Goal: Task Accomplishment & Management: Use online tool/utility

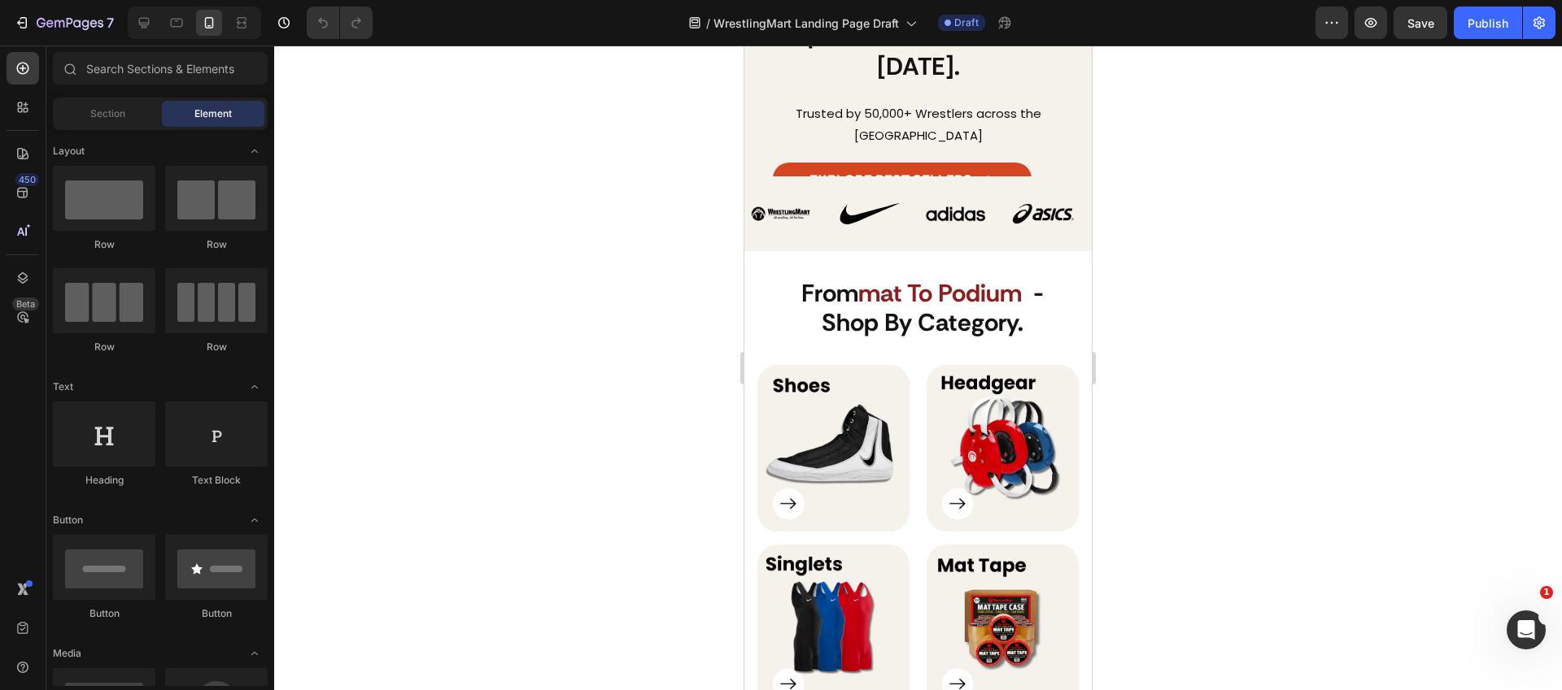
scroll to position [643, 0]
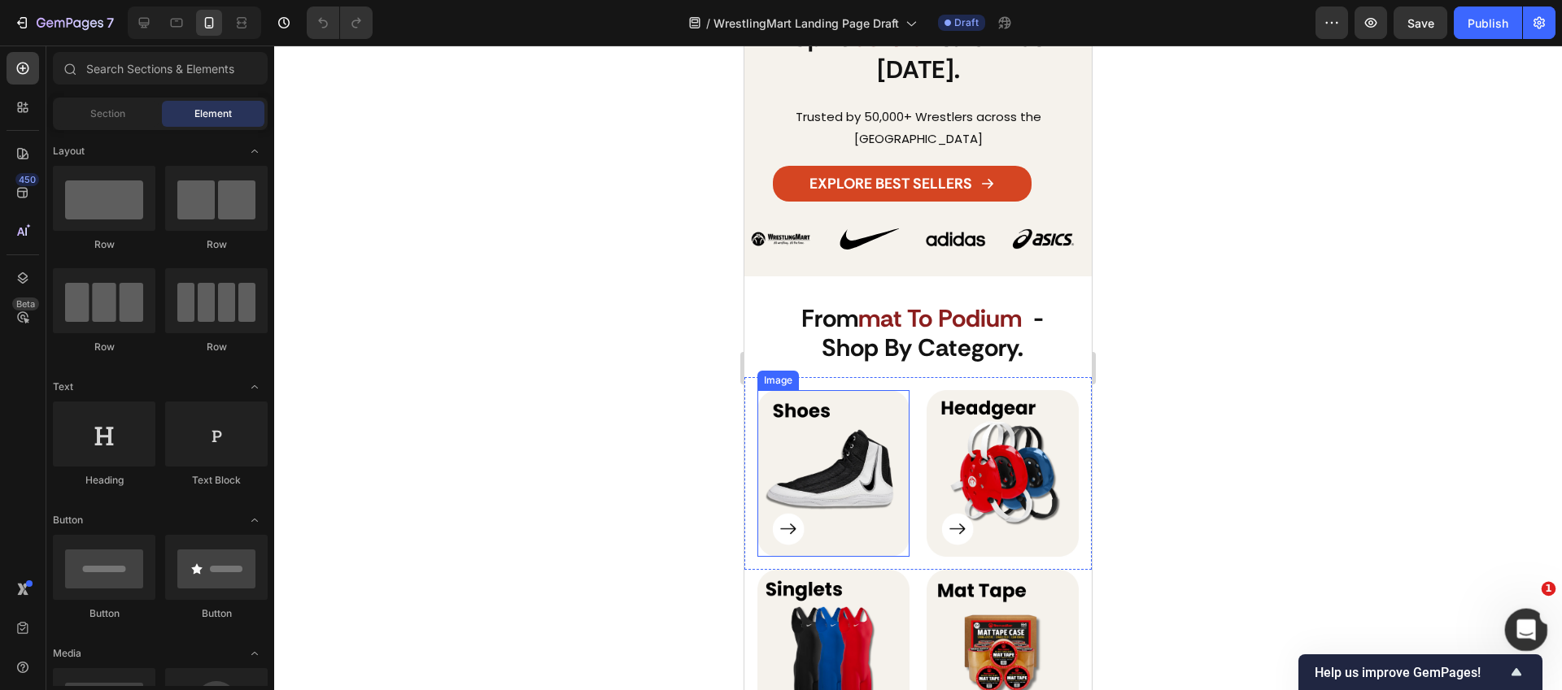
click at [1529, 645] on div "Open Intercom Messenger" at bounding box center [1523, 628] width 54 height 54
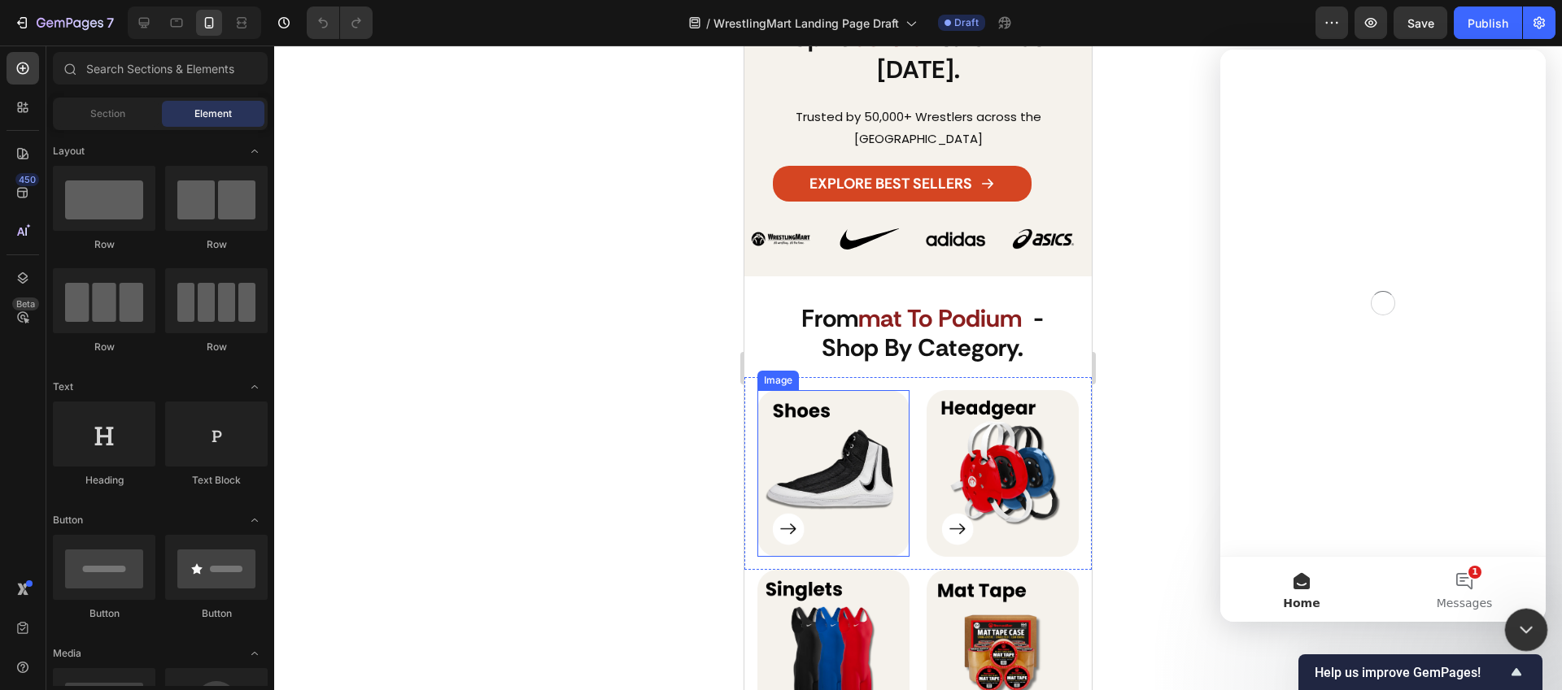
scroll to position [0, 0]
click at [1465, 569] on button "1 Messages" at bounding box center [1464, 589] width 163 height 65
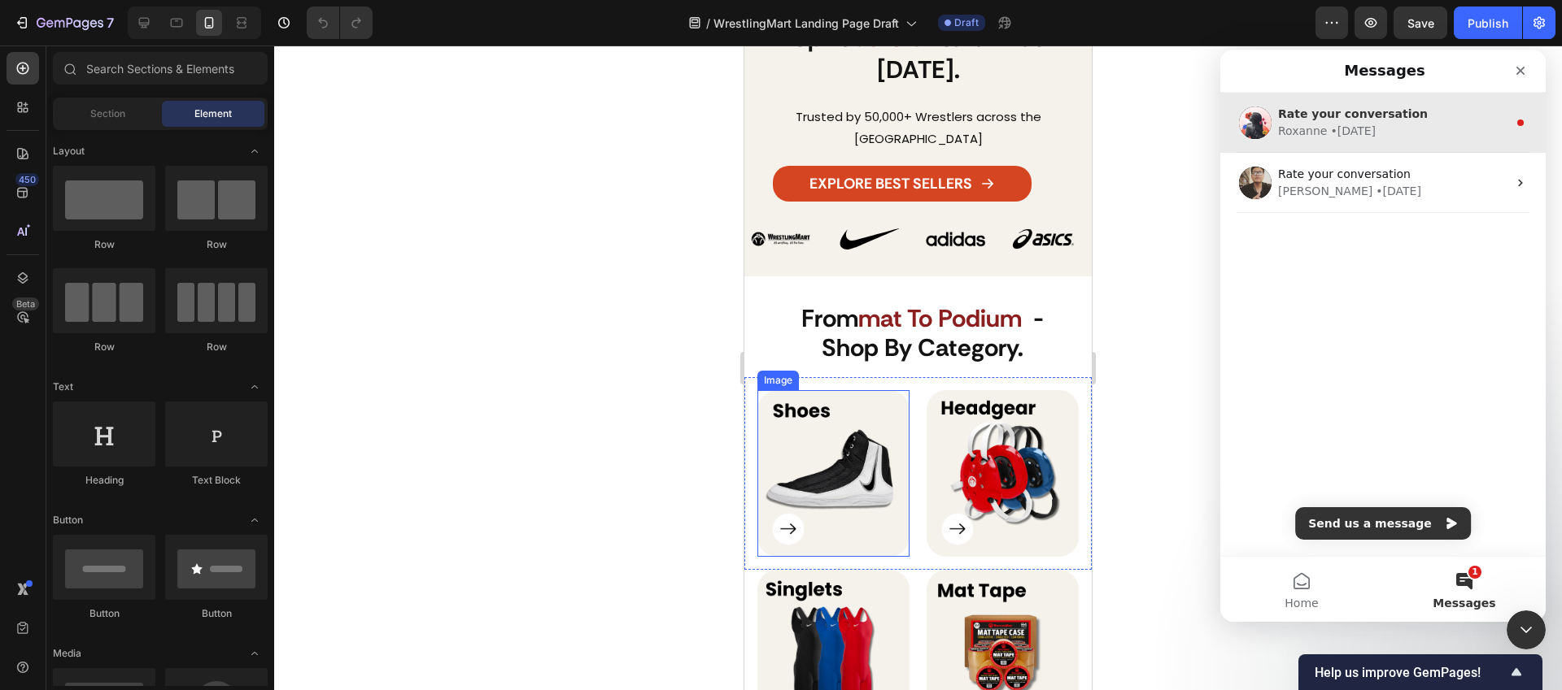
click at [1307, 146] on div "Rate your conversation Roxanne • 3d ago" at bounding box center [1382, 123] width 325 height 60
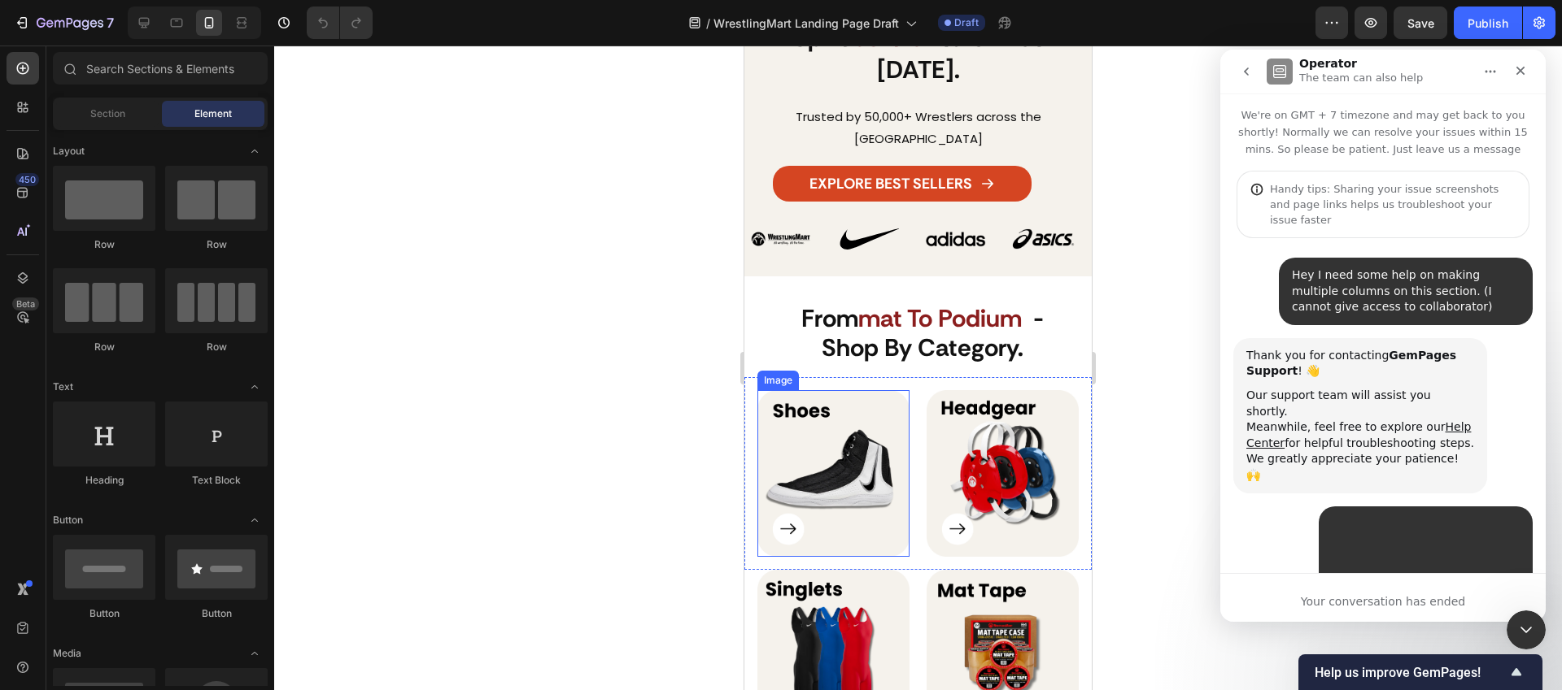
scroll to position [159, 0]
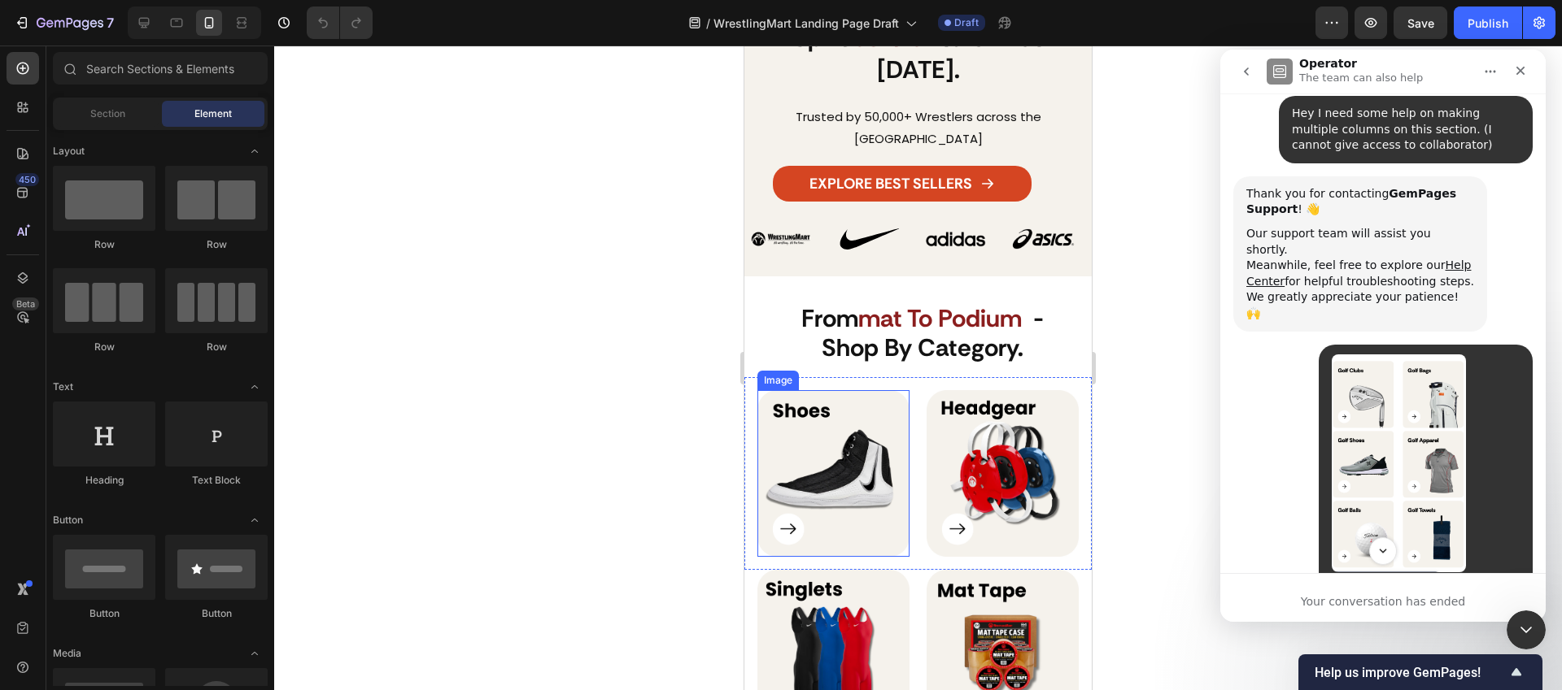
click at [1235, 72] on button "go back" at bounding box center [1246, 71] width 31 height 31
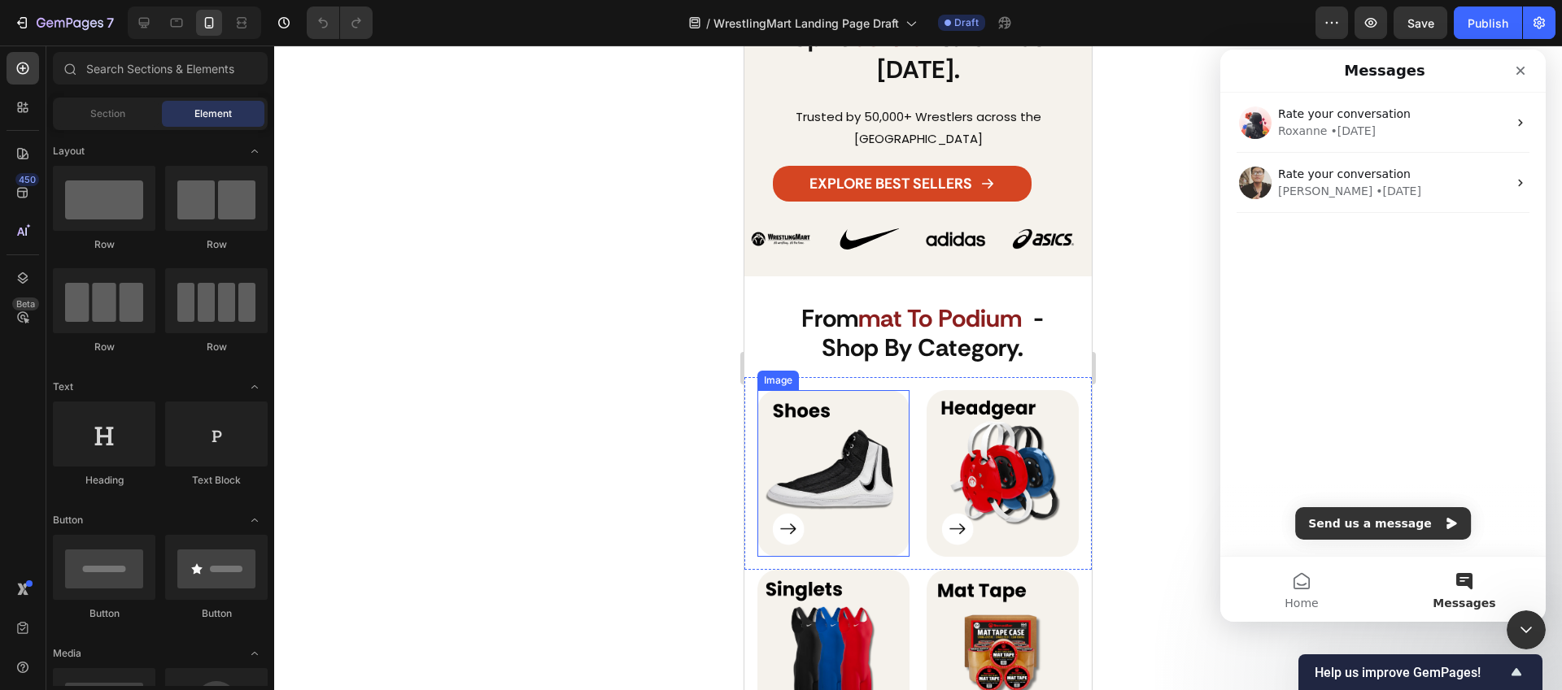
scroll to position [0, 0]
click at [1518, 68] on icon "Close" at bounding box center [1520, 71] width 9 height 9
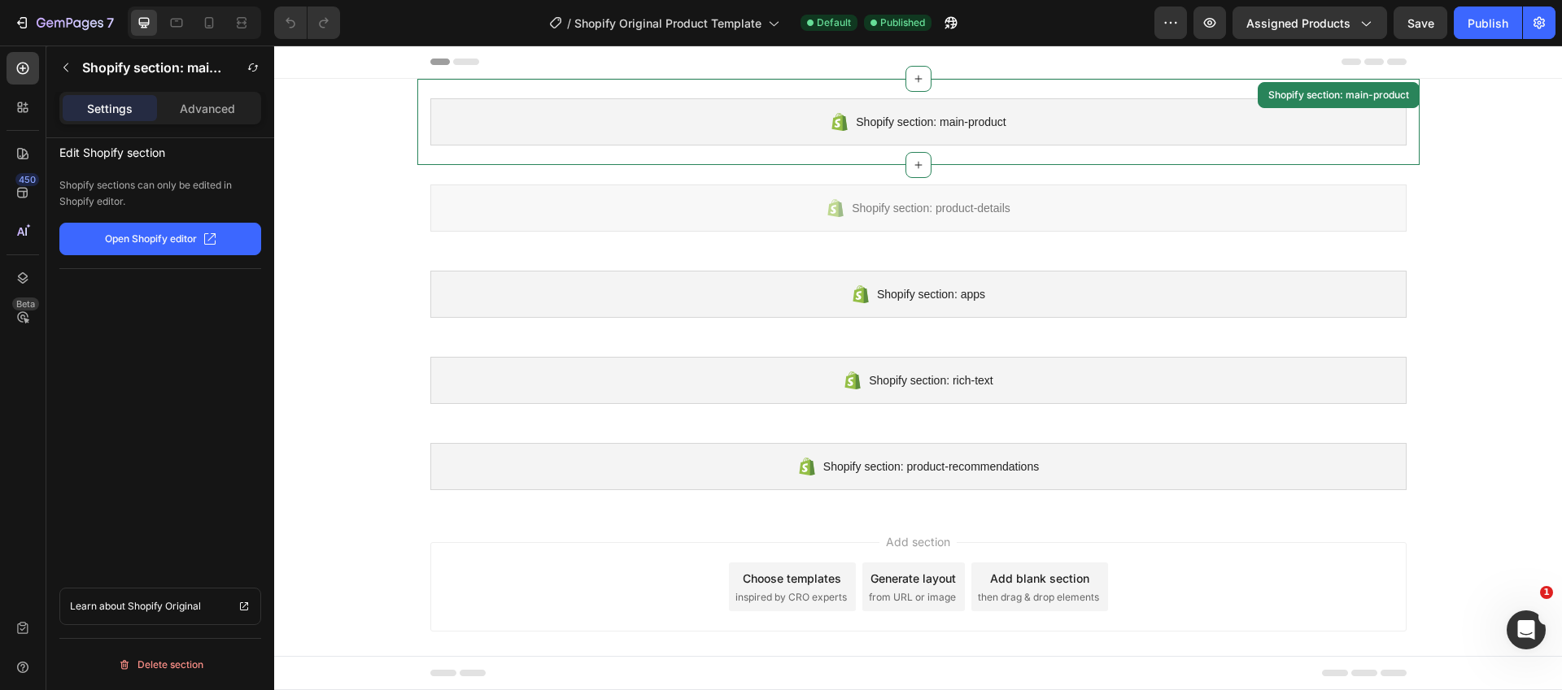
click at [828, 123] on div "Shopify section: main-product" at bounding box center [918, 121] width 976 height 47
click at [208, 113] on p "Advanced" at bounding box center [207, 108] width 55 height 17
click at [63, 56] on button "button" at bounding box center [66, 67] width 26 height 26
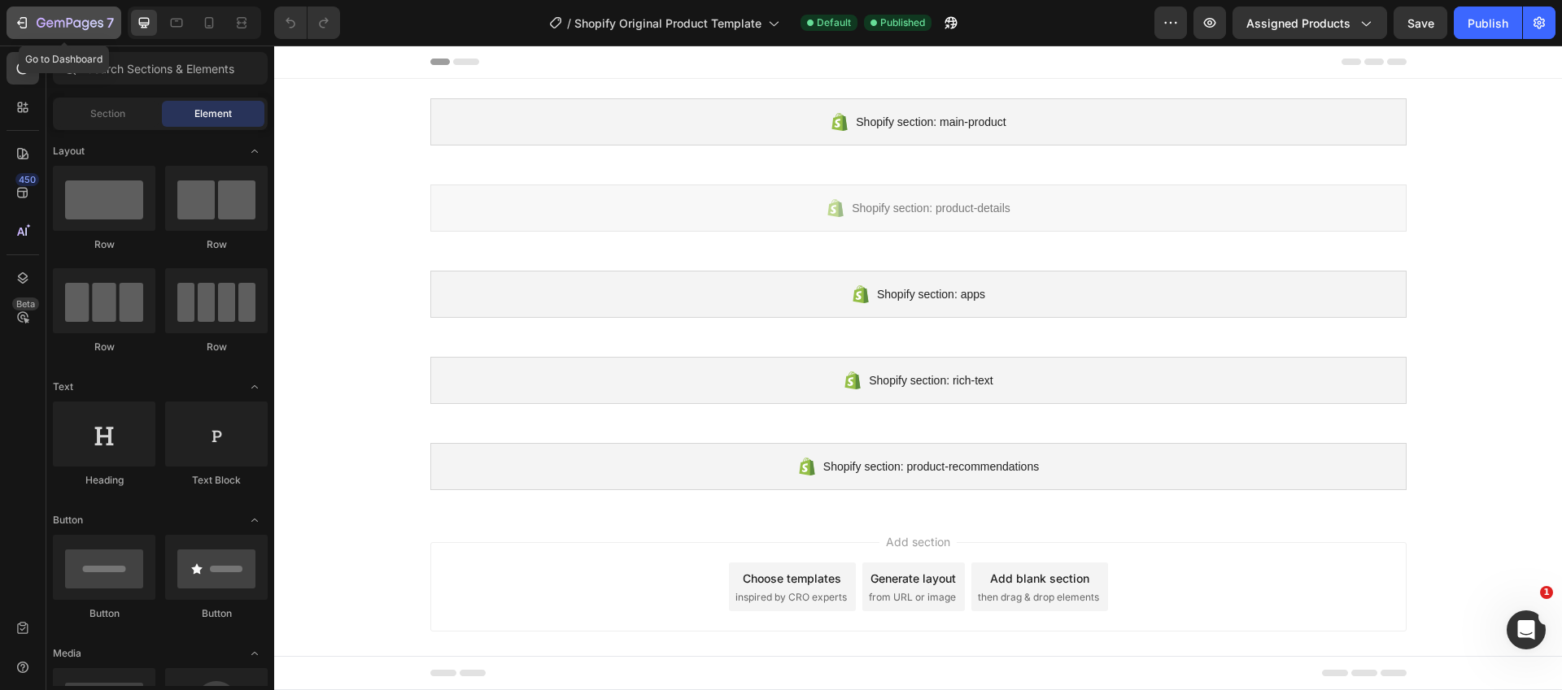
click at [20, 28] on icon "button" at bounding box center [22, 23] width 16 height 16
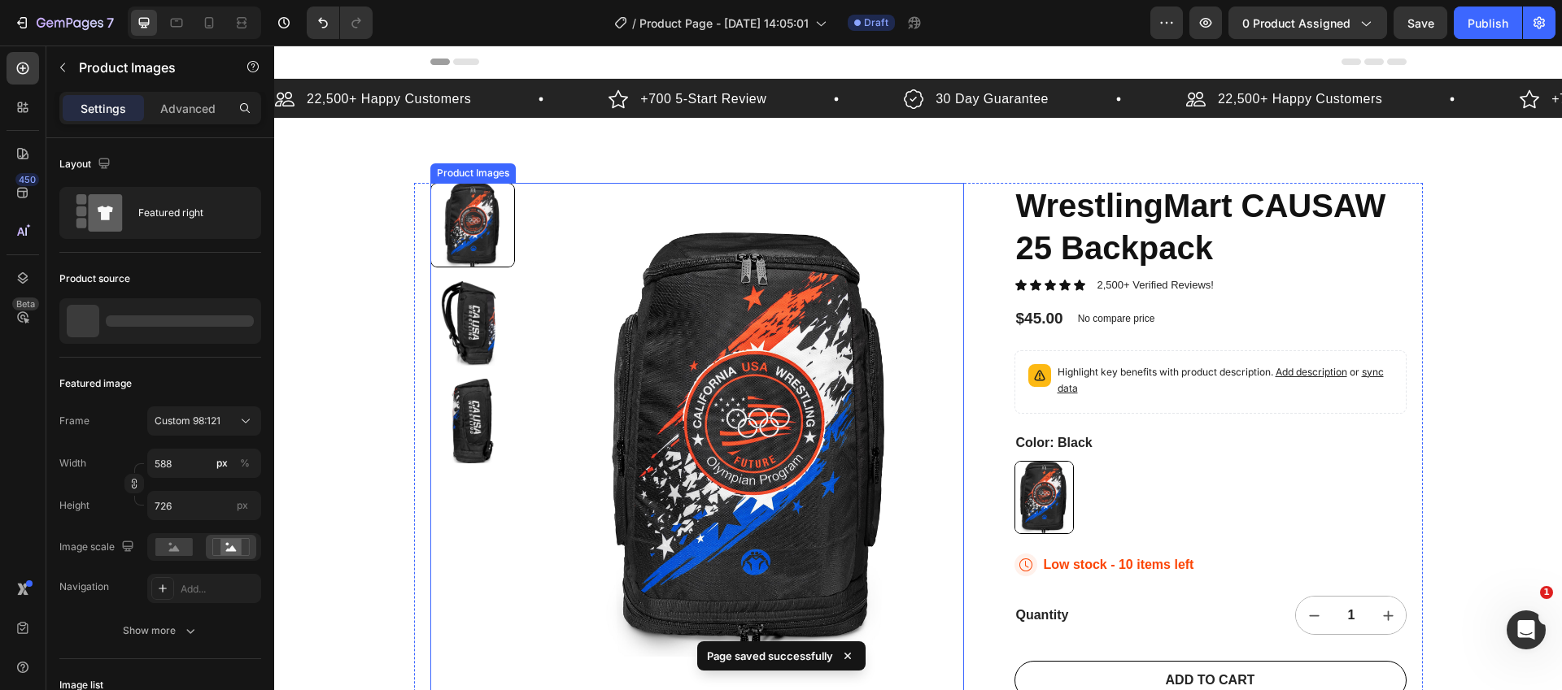
click at [481, 233] on div at bounding box center [472, 225] width 85 height 85
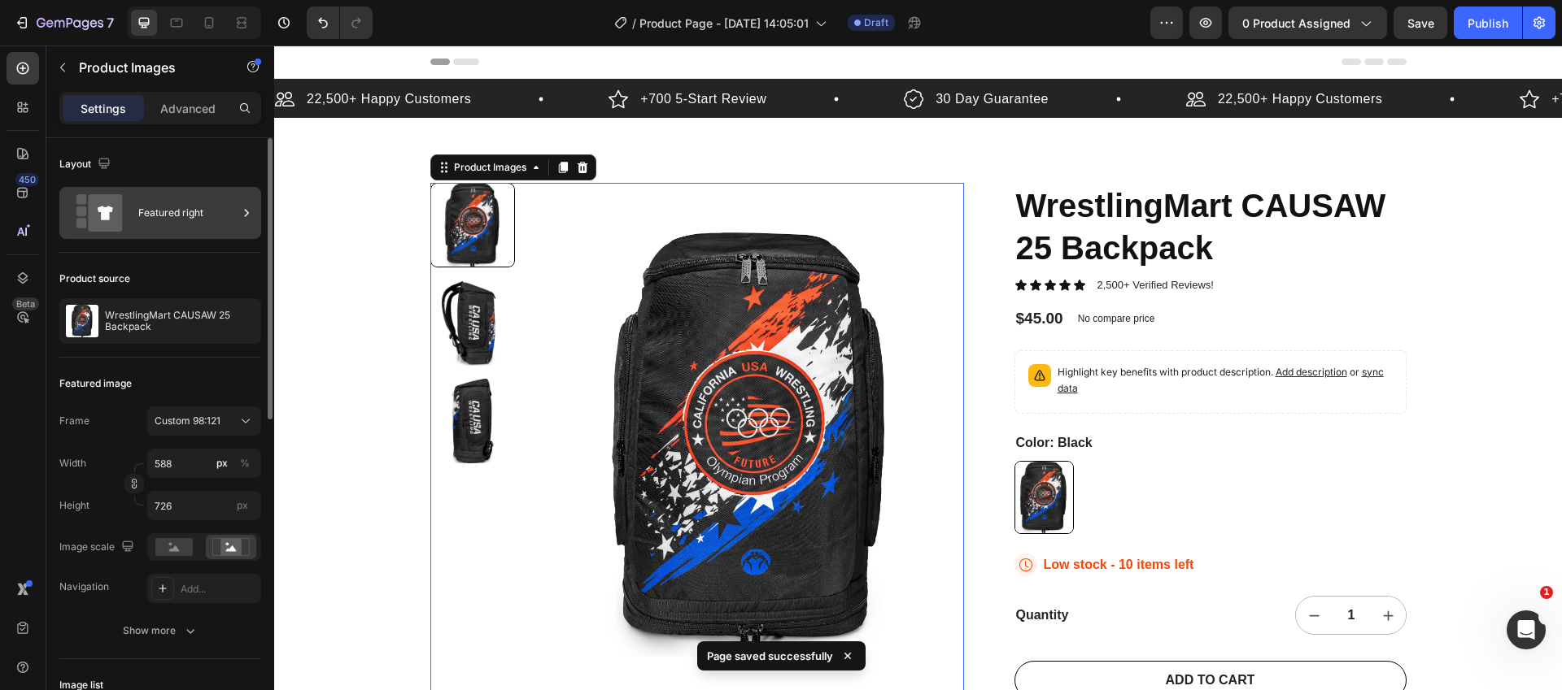
click at [104, 230] on icon at bounding box center [105, 212] width 34 height 37
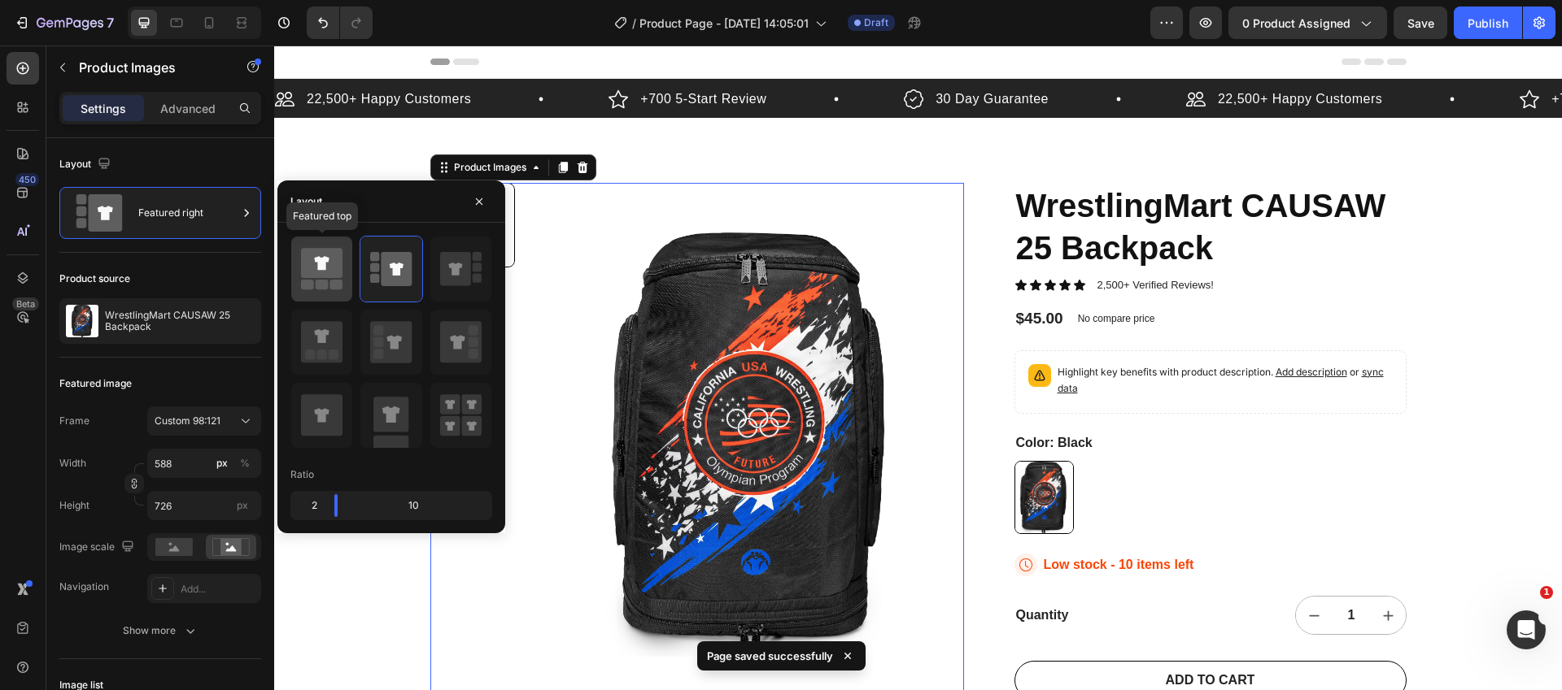
click at [324, 283] on rect at bounding box center [322, 285] width 13 height 10
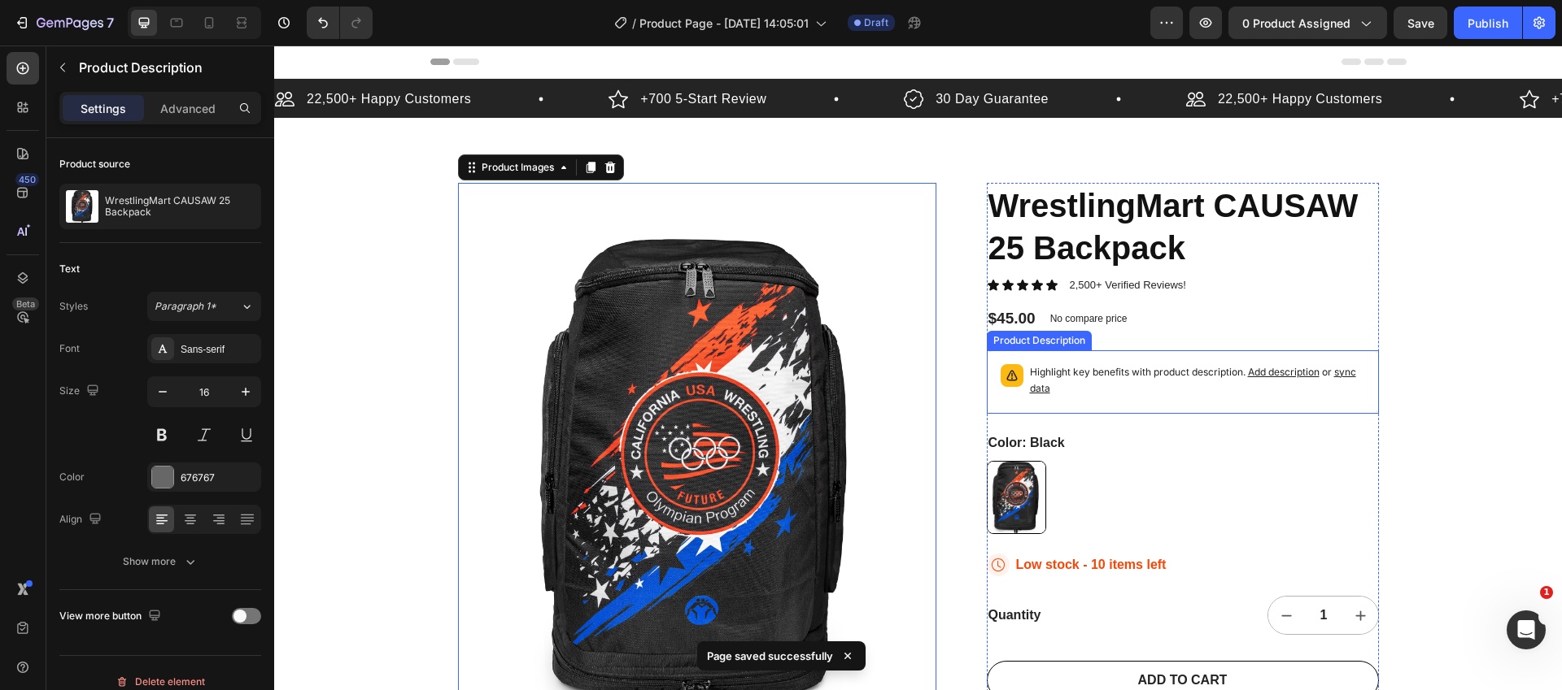
click at [1151, 367] on p "Highlight key benefits with product description. Add description or sync data" at bounding box center [1197, 380] width 335 height 33
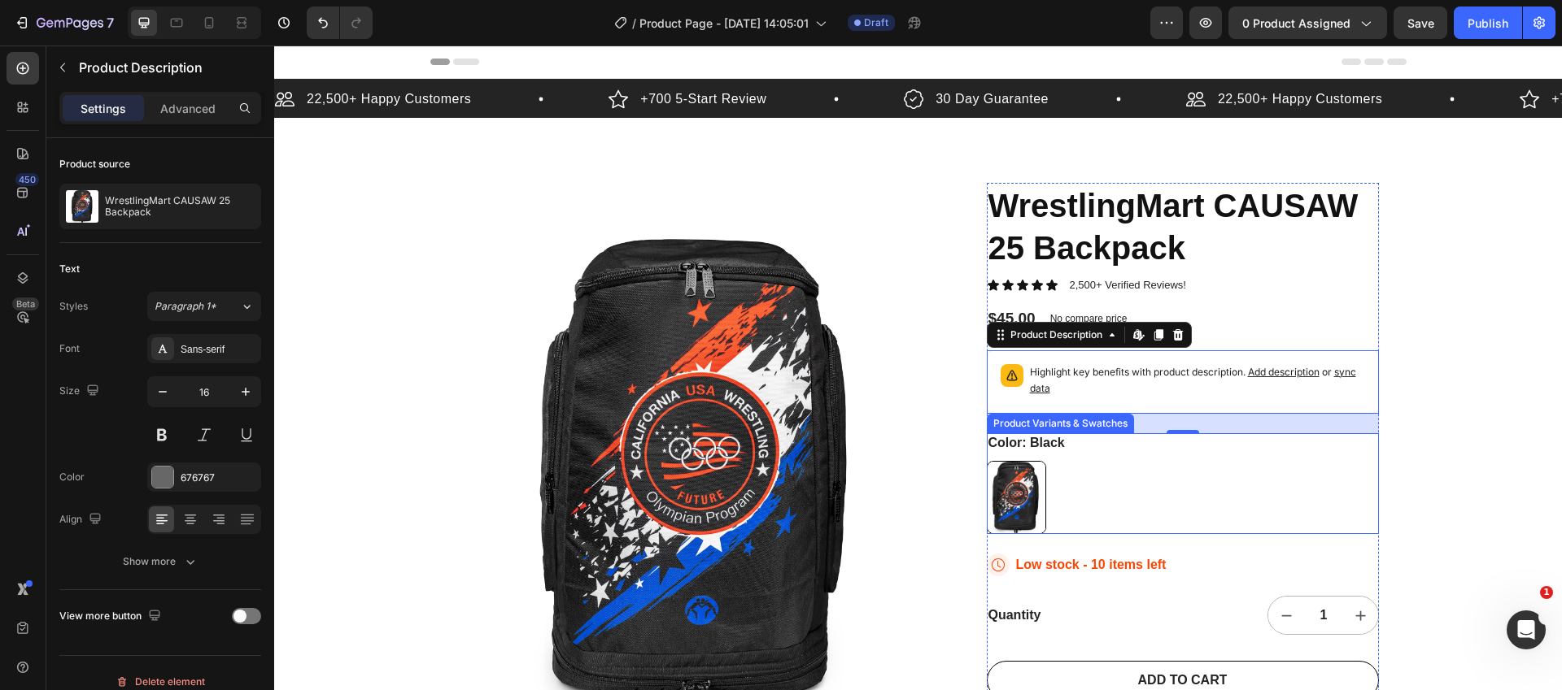
click at [1130, 472] on div "Black Black" at bounding box center [1183, 497] width 392 height 73
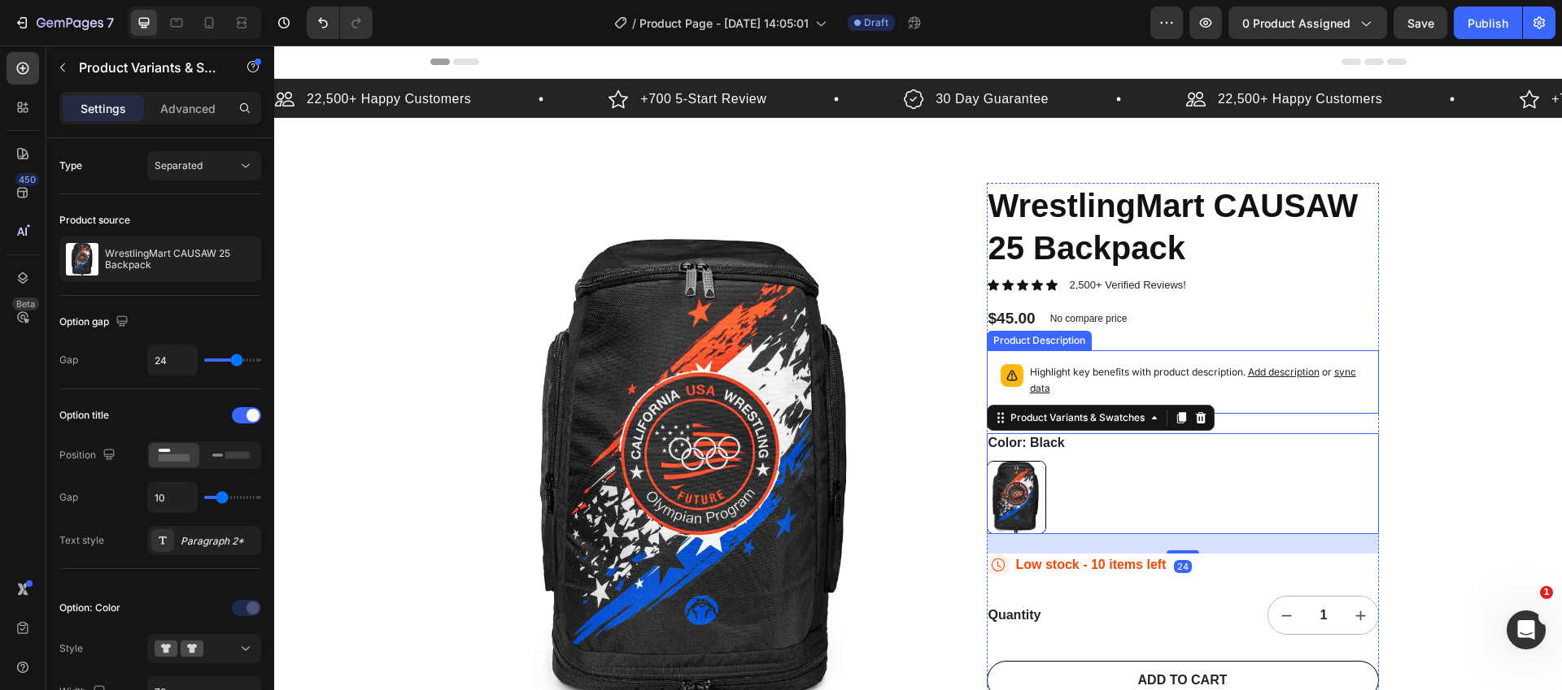
click at [631, 362] on img at bounding box center [697, 478] width 478 height 590
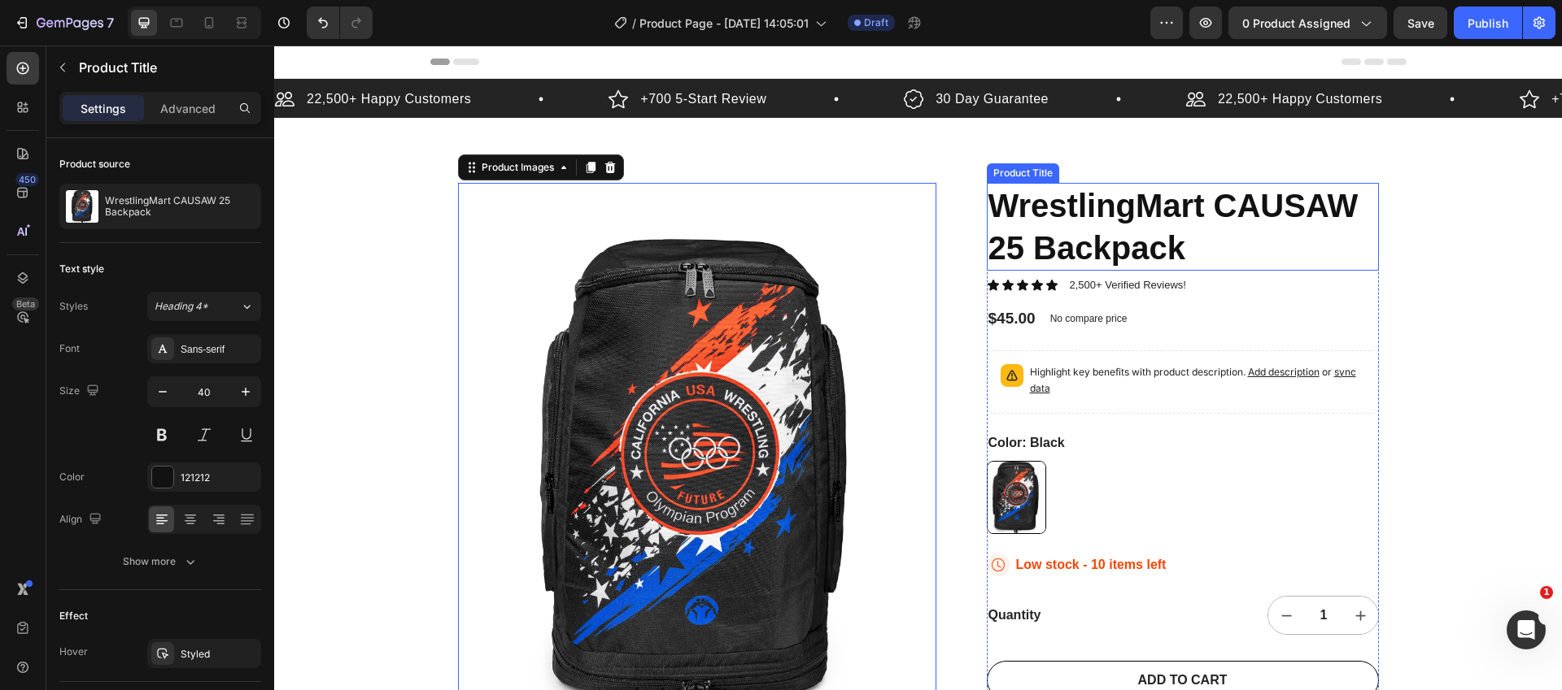
click at [1178, 232] on h1 "WrestlingMart CAUSAW 25 Backpack" at bounding box center [1183, 227] width 392 height 88
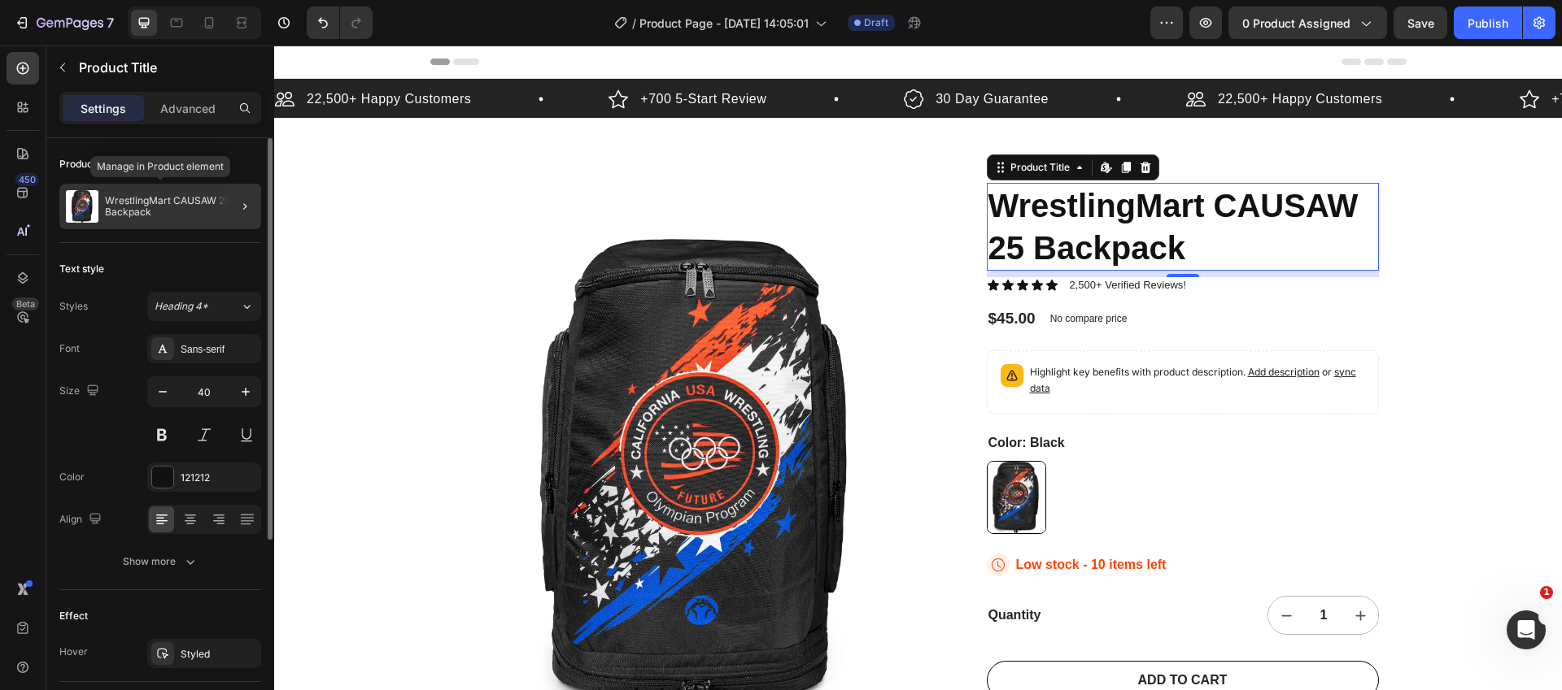
click at [180, 213] on p "WrestlingMart CAUSAW 25 Backpack" at bounding box center [180, 206] width 150 height 23
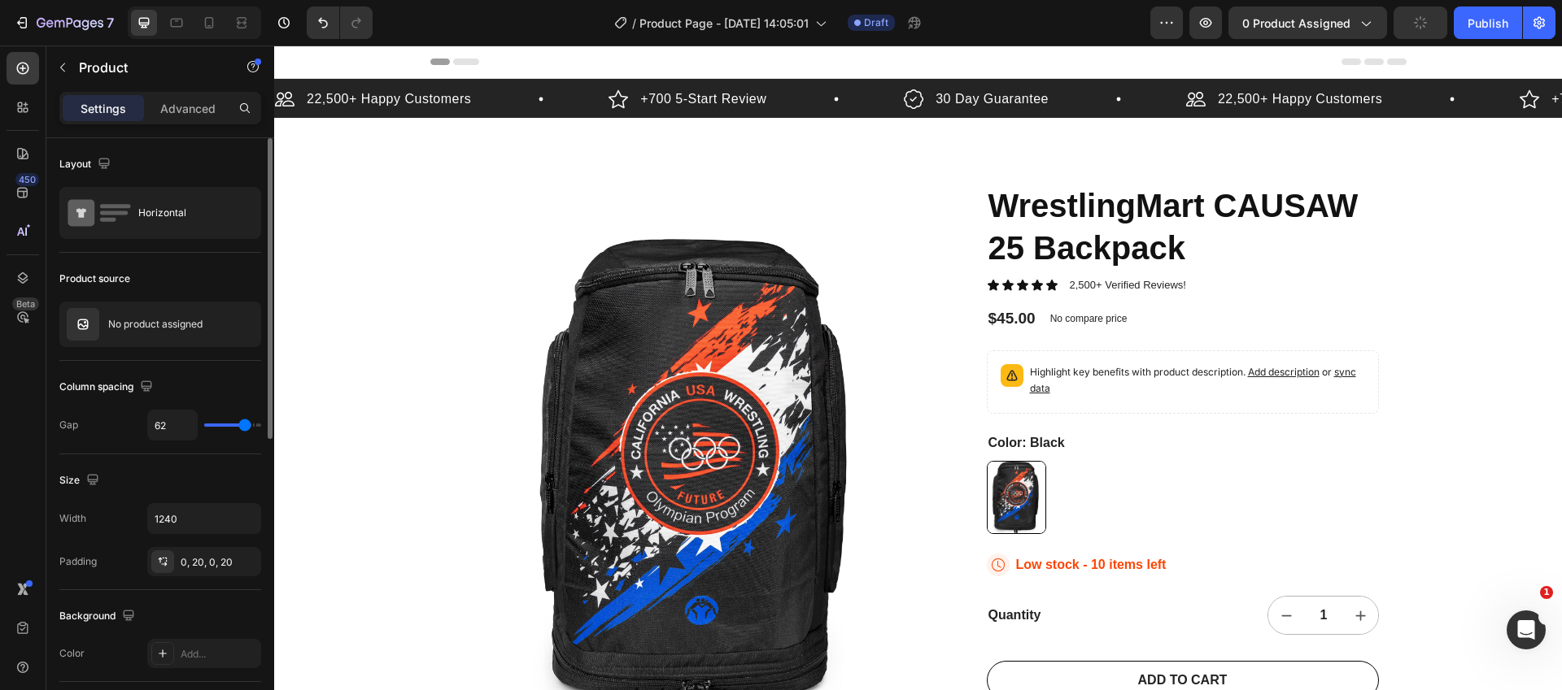
click at [180, 213] on div "Horizontal" at bounding box center [187, 212] width 99 height 37
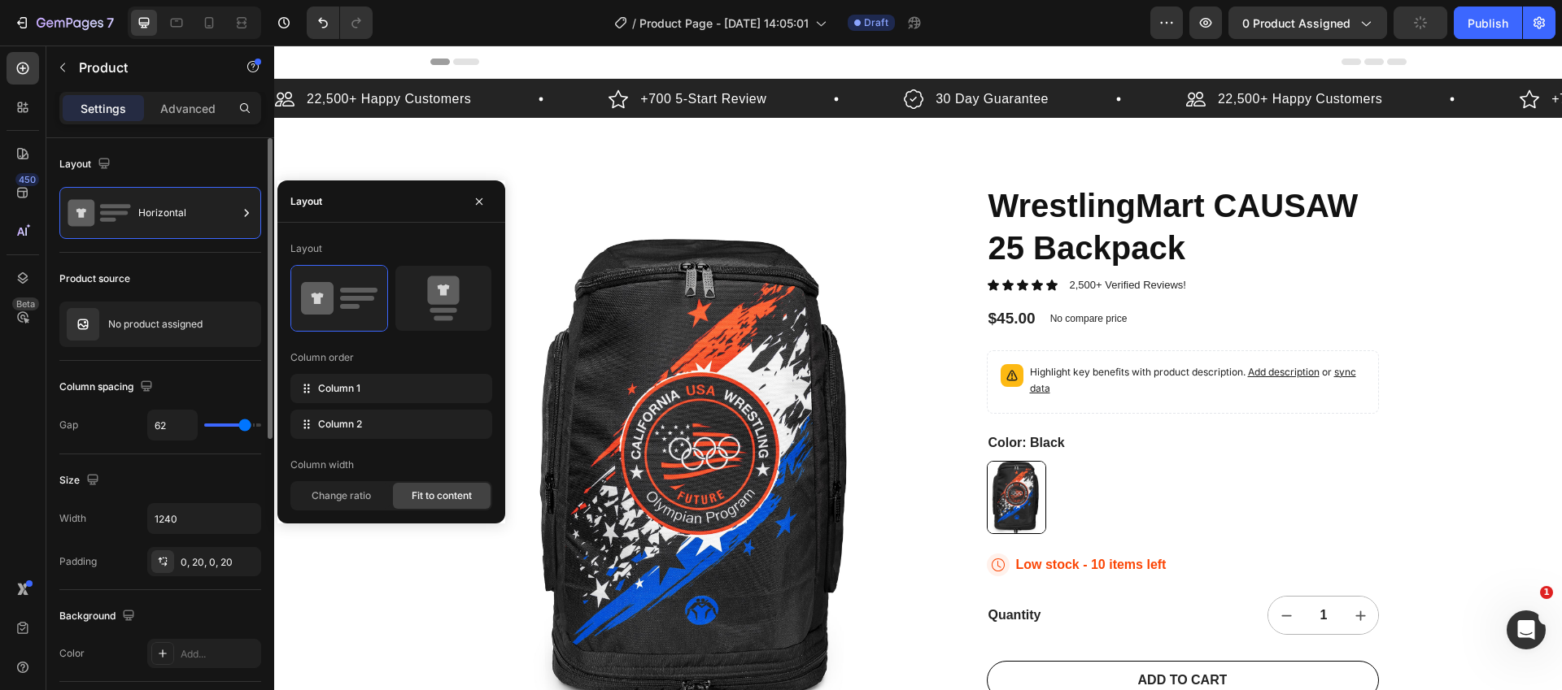
click at [180, 213] on div "Horizontal" at bounding box center [187, 212] width 99 height 37
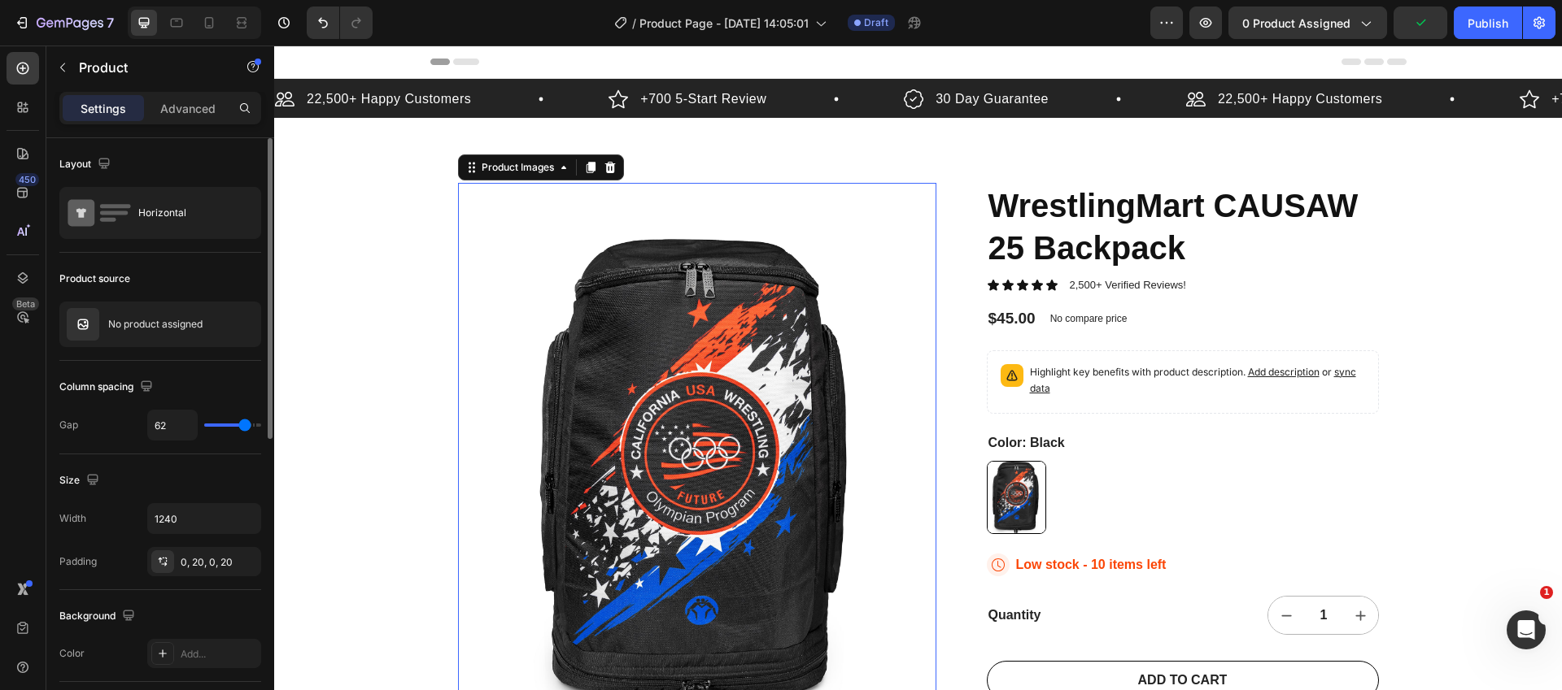
click at [696, 400] on img at bounding box center [697, 478] width 478 height 590
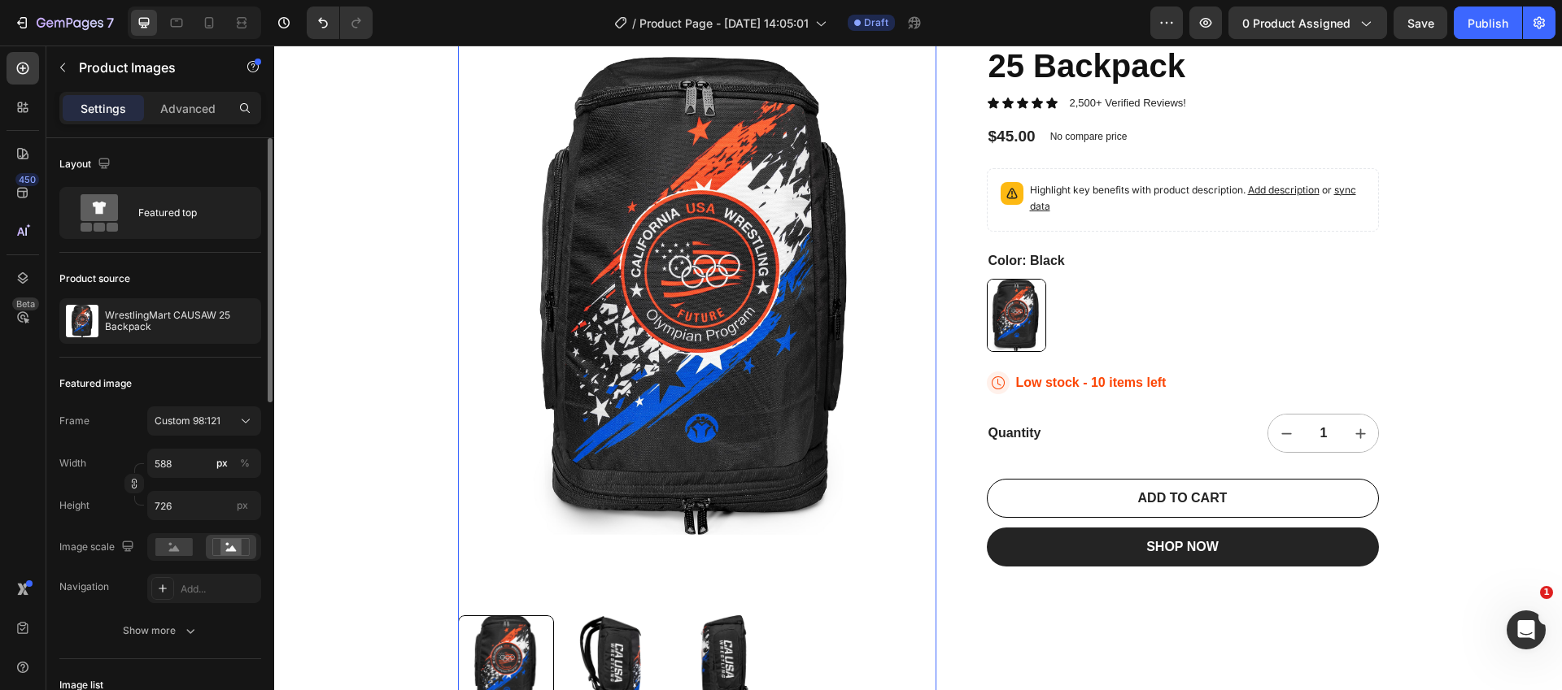
scroll to position [176, 0]
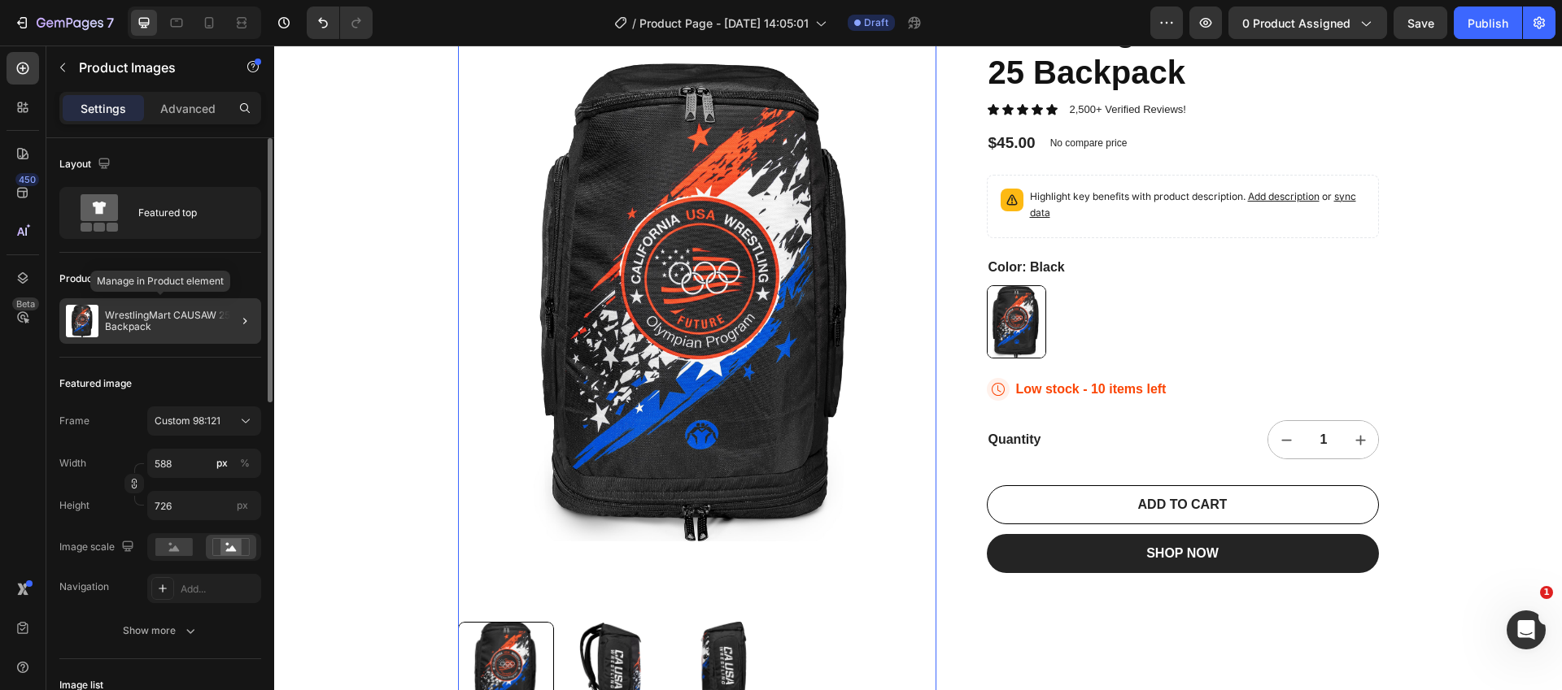
click at [158, 312] on p "WrestlingMart CAUSAW 25 Backpack" at bounding box center [180, 321] width 150 height 23
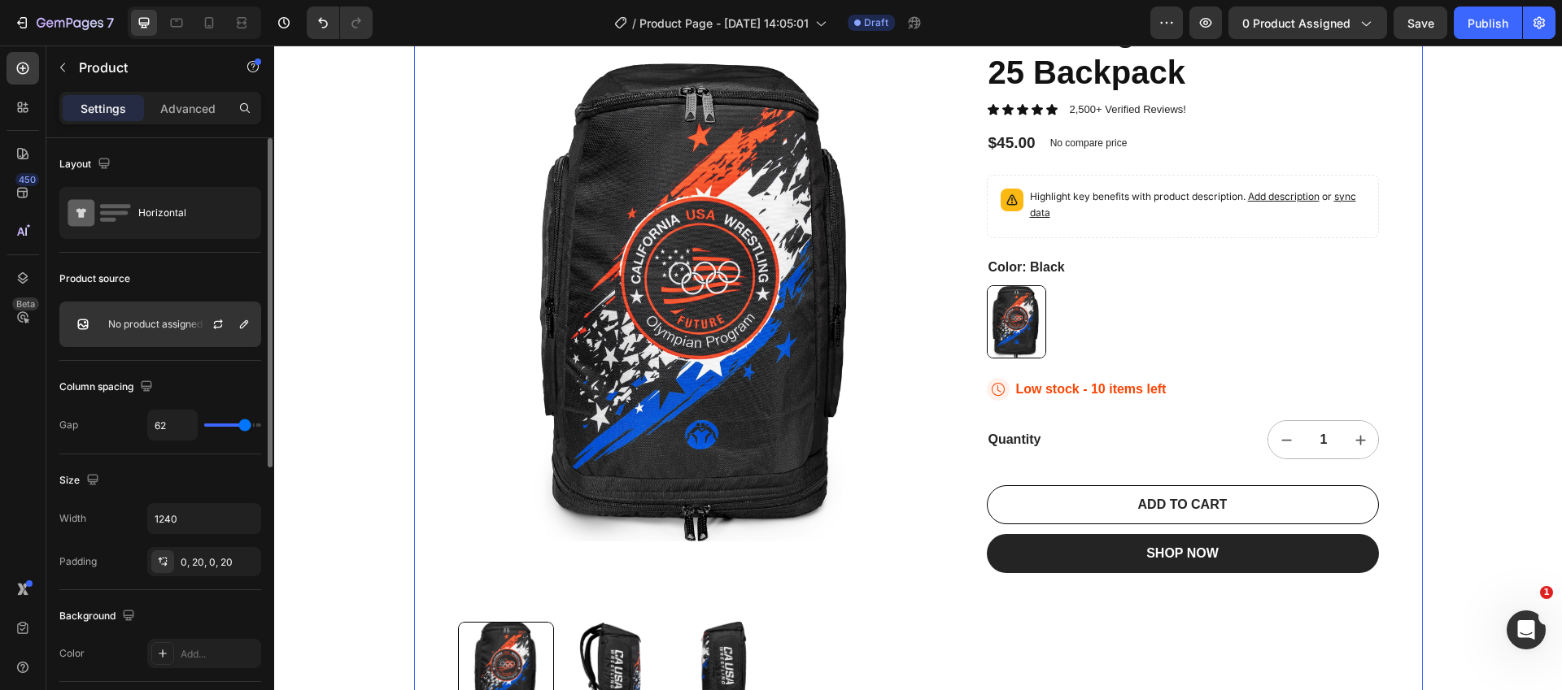
click at [174, 332] on div "No product assigned" at bounding box center [160, 325] width 202 height 46
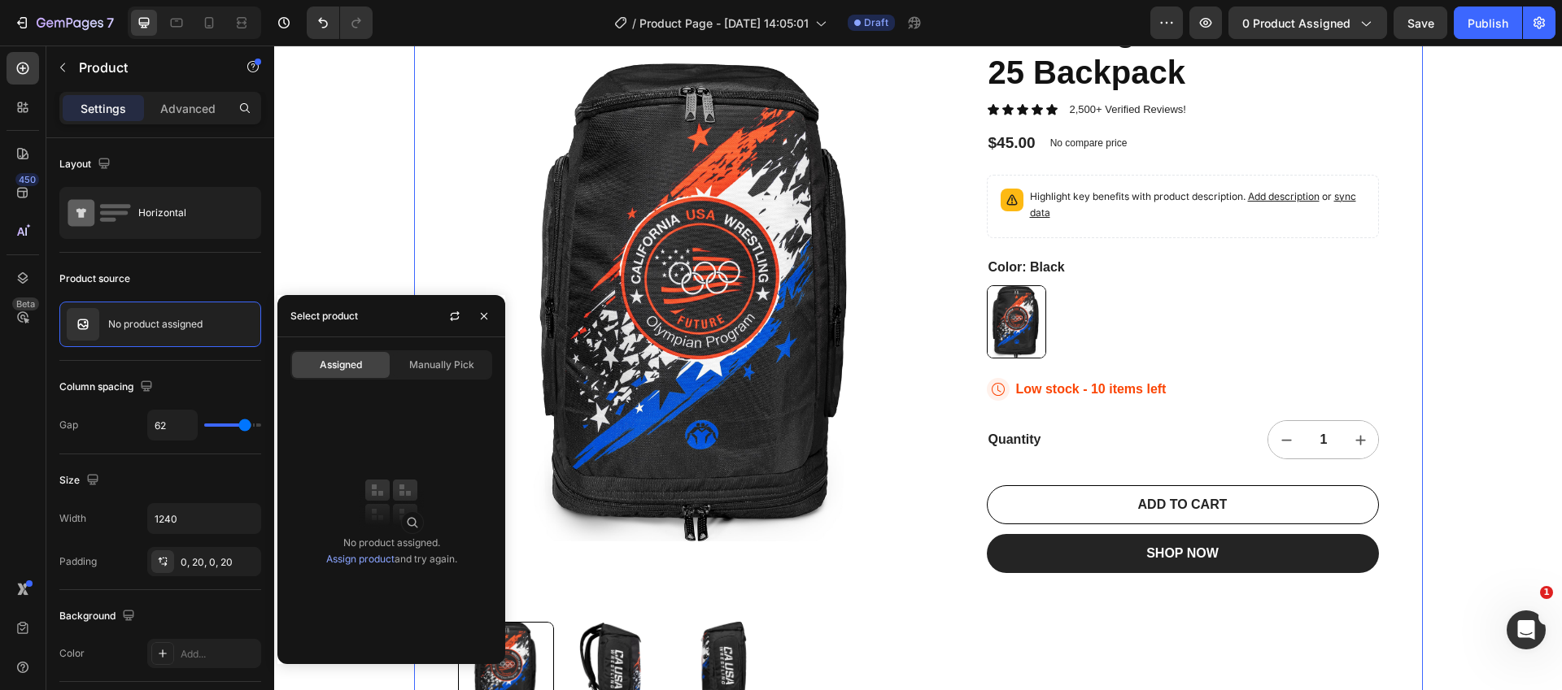
click at [368, 554] on link "Assign product" at bounding box center [360, 559] width 68 height 12
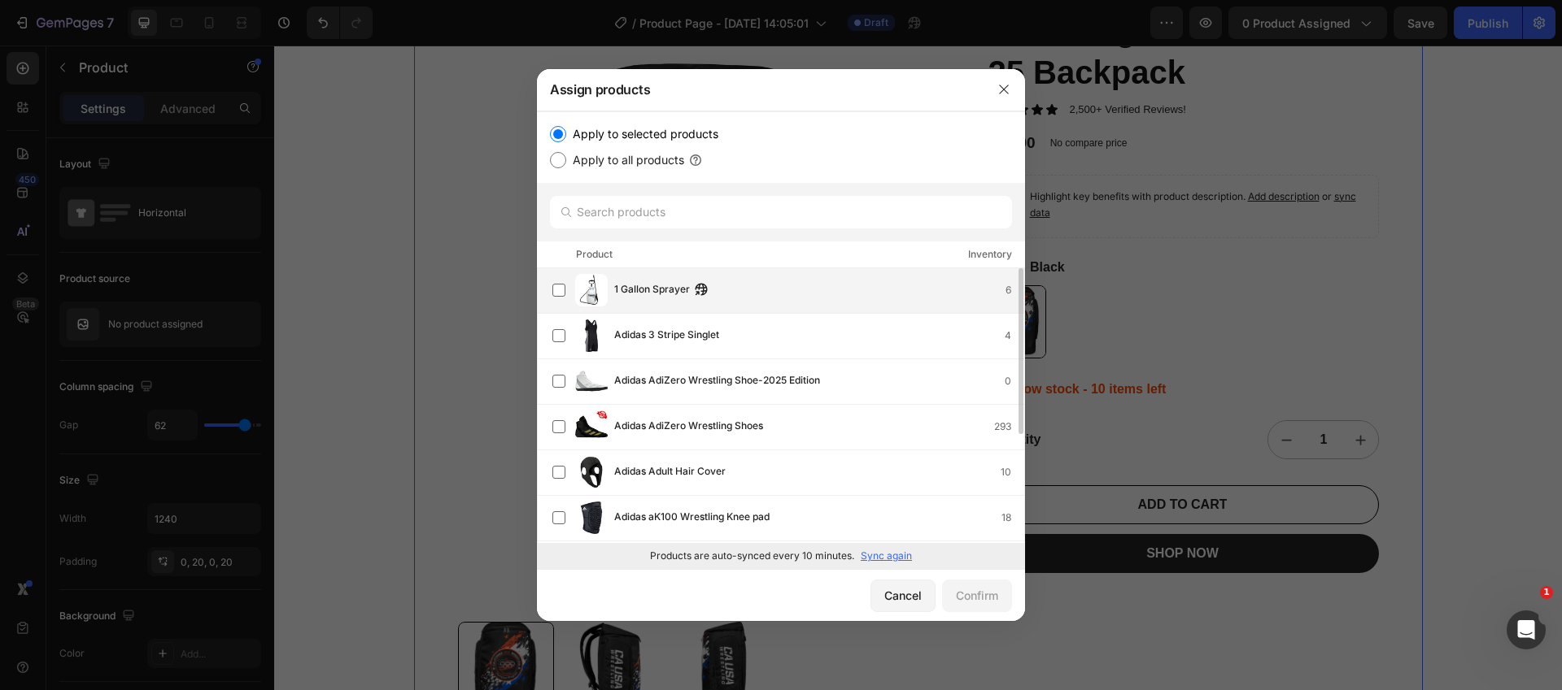
scroll to position [0, 0]
click at [992, 84] on button "button" at bounding box center [1004, 89] width 26 height 26
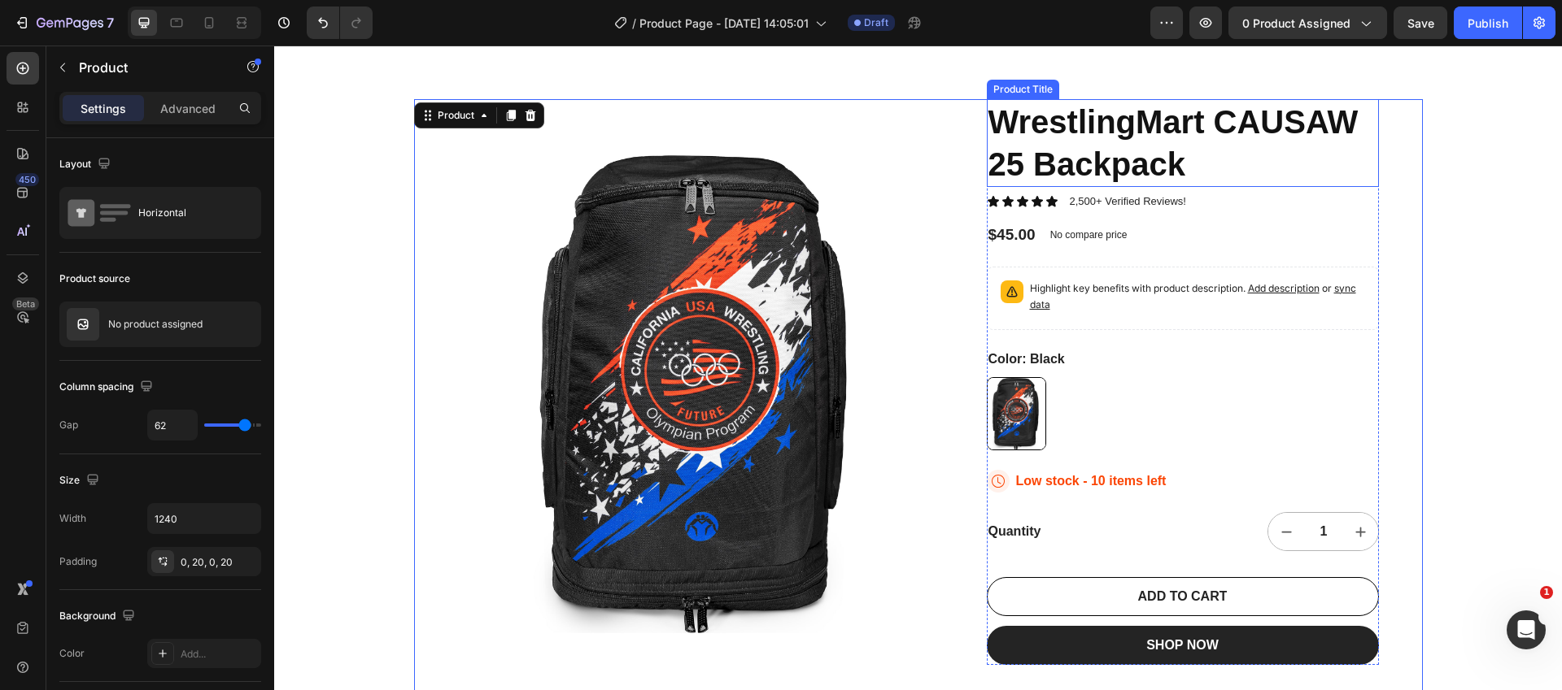
scroll to position [93, 0]
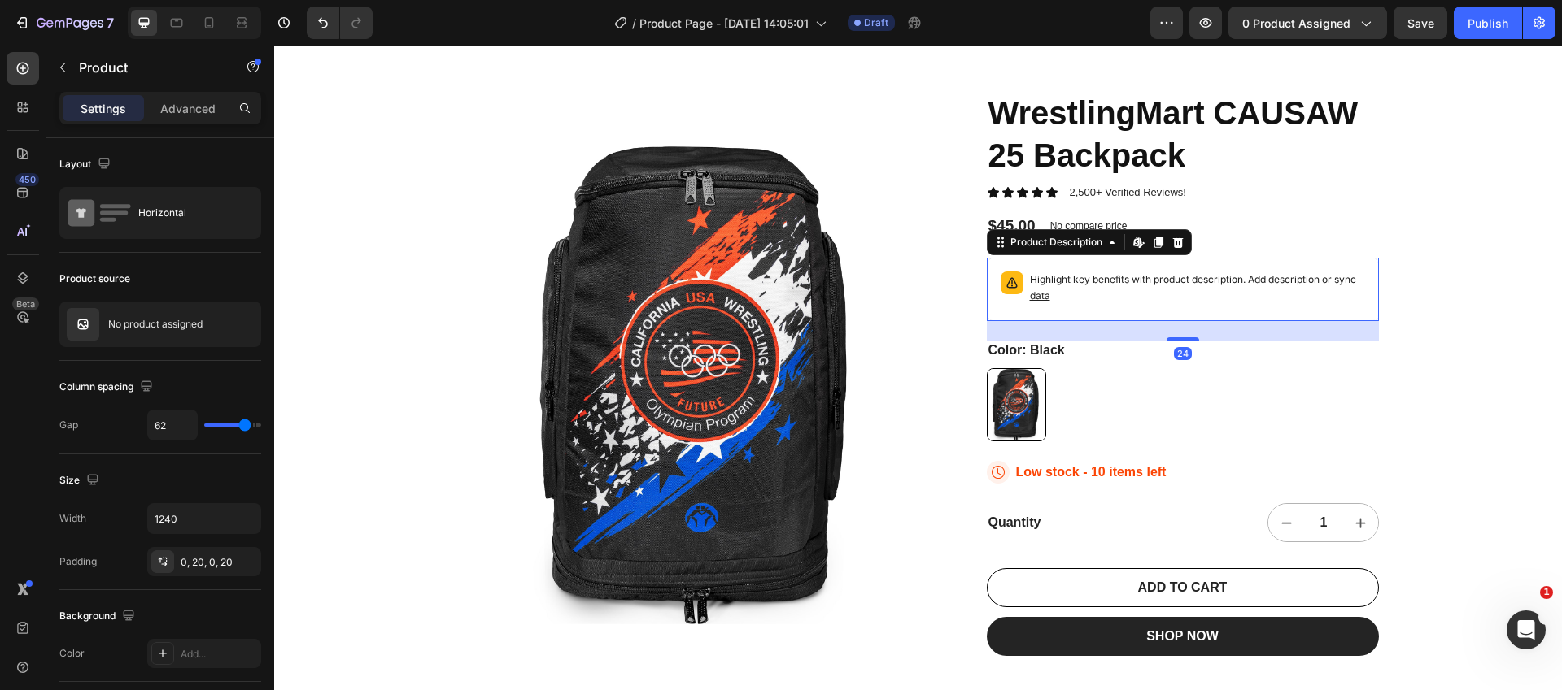
click at [1073, 311] on div "Highlight key benefits with product description. Add description or sync data" at bounding box center [1182, 289] width 377 height 49
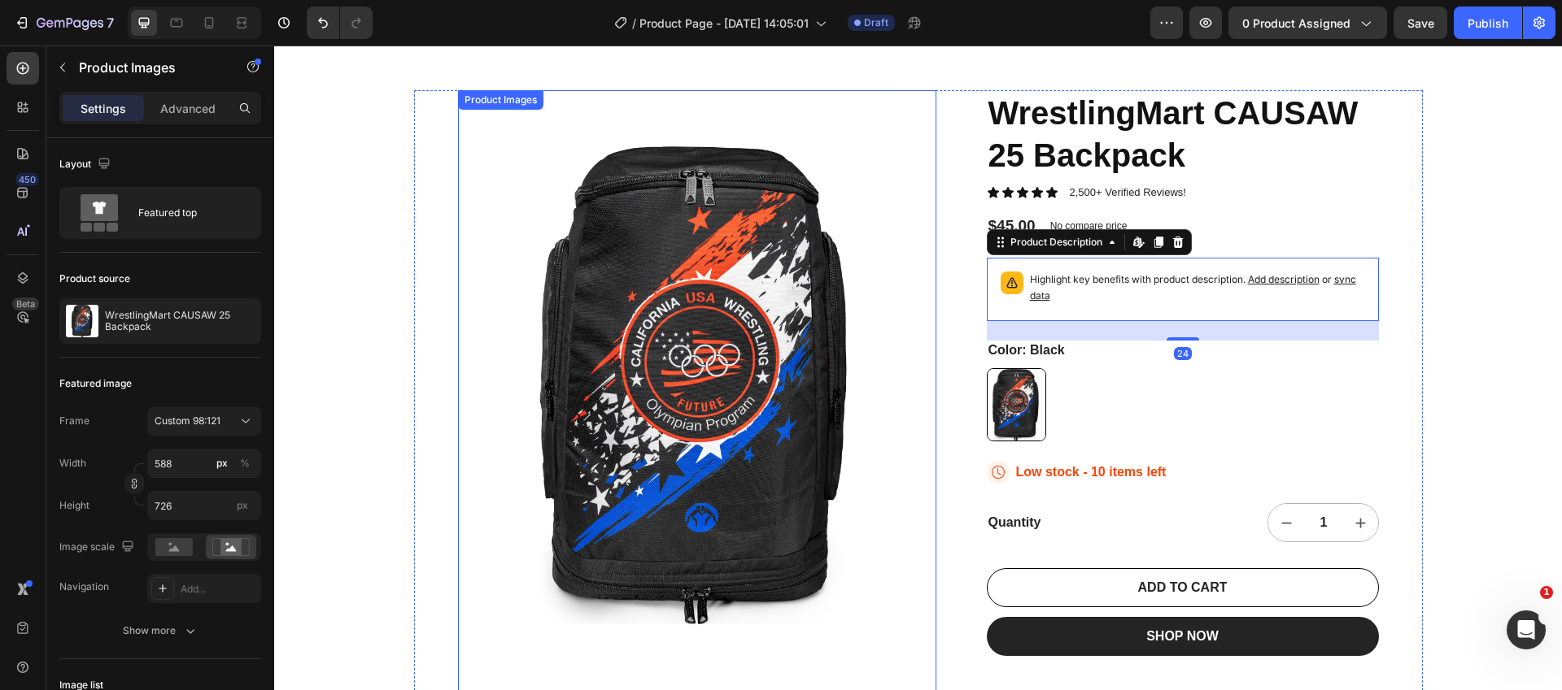
click at [755, 329] on img at bounding box center [697, 385] width 478 height 590
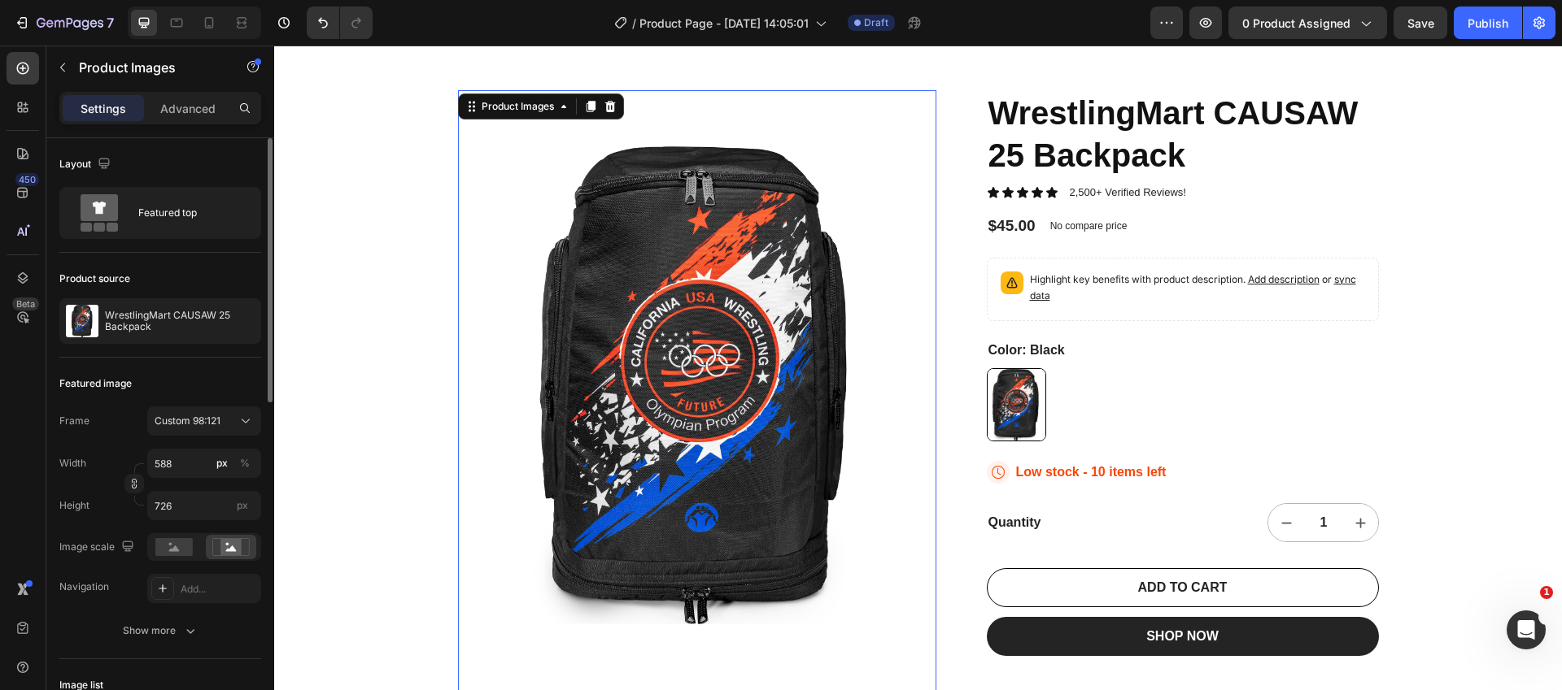
click at [178, 347] on div "Product source WrestlingMart CAUSAW 25 Backpack" at bounding box center [160, 305] width 202 height 105
click at [179, 339] on div "WrestlingMart CAUSAW 25 Backpack" at bounding box center [160, 321] width 202 height 46
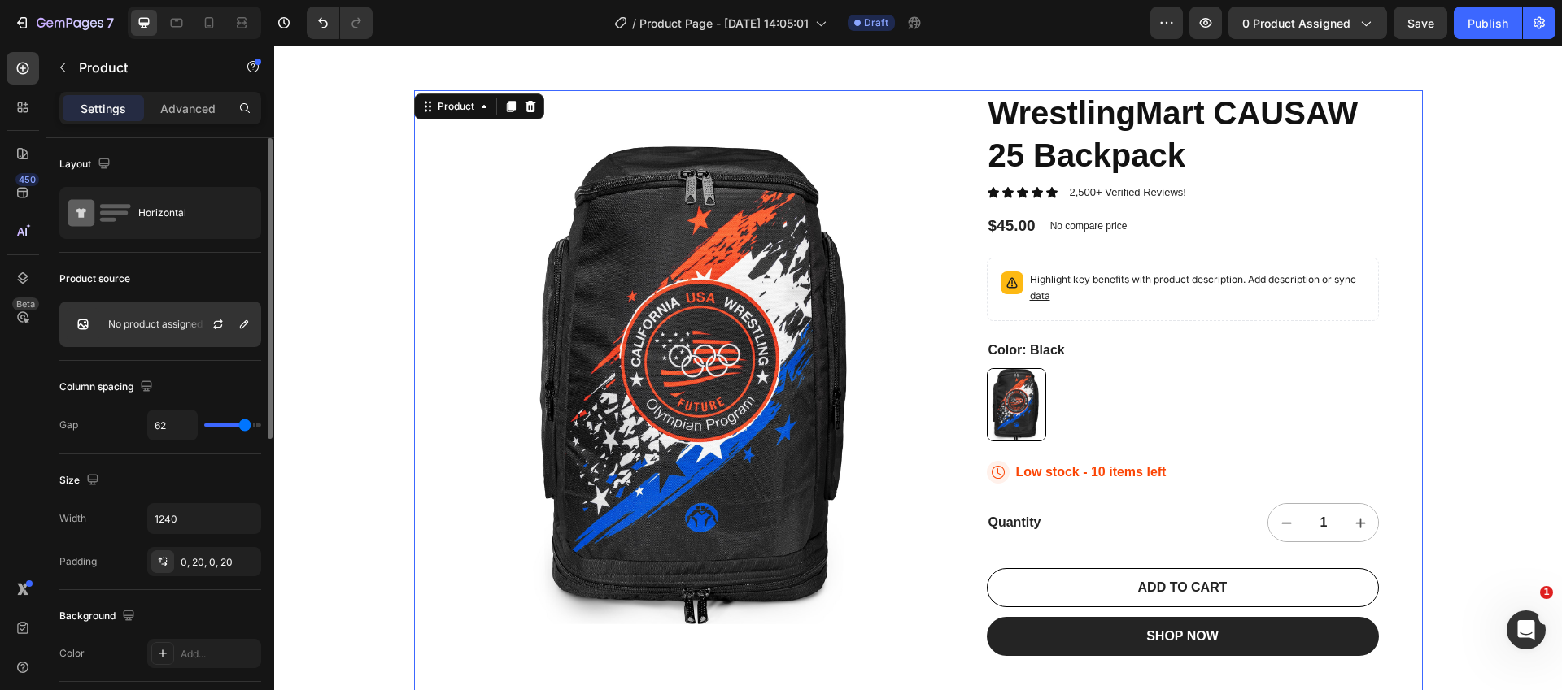
click at [178, 323] on p "No product assigned" at bounding box center [155, 324] width 94 height 11
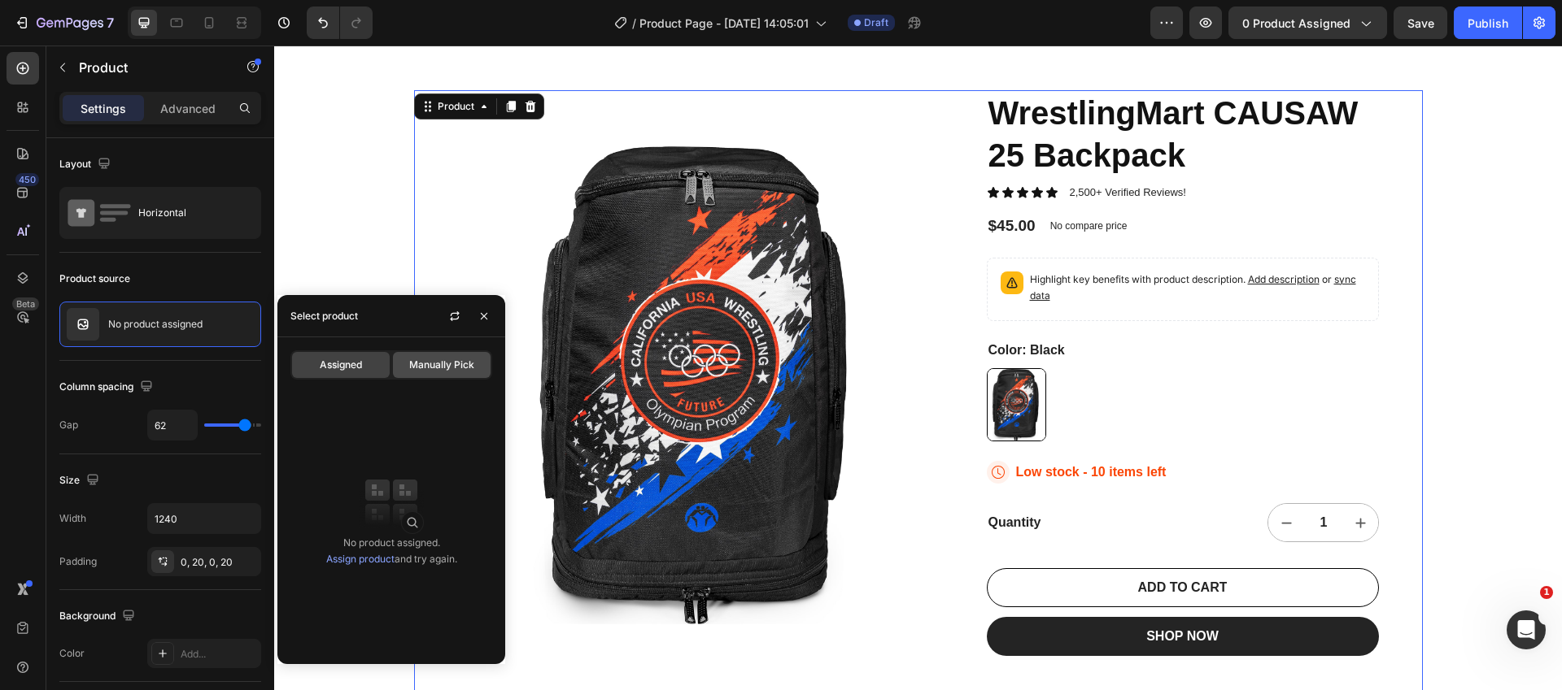
click at [448, 358] on span "Manually Pick" at bounding box center [441, 365] width 65 height 15
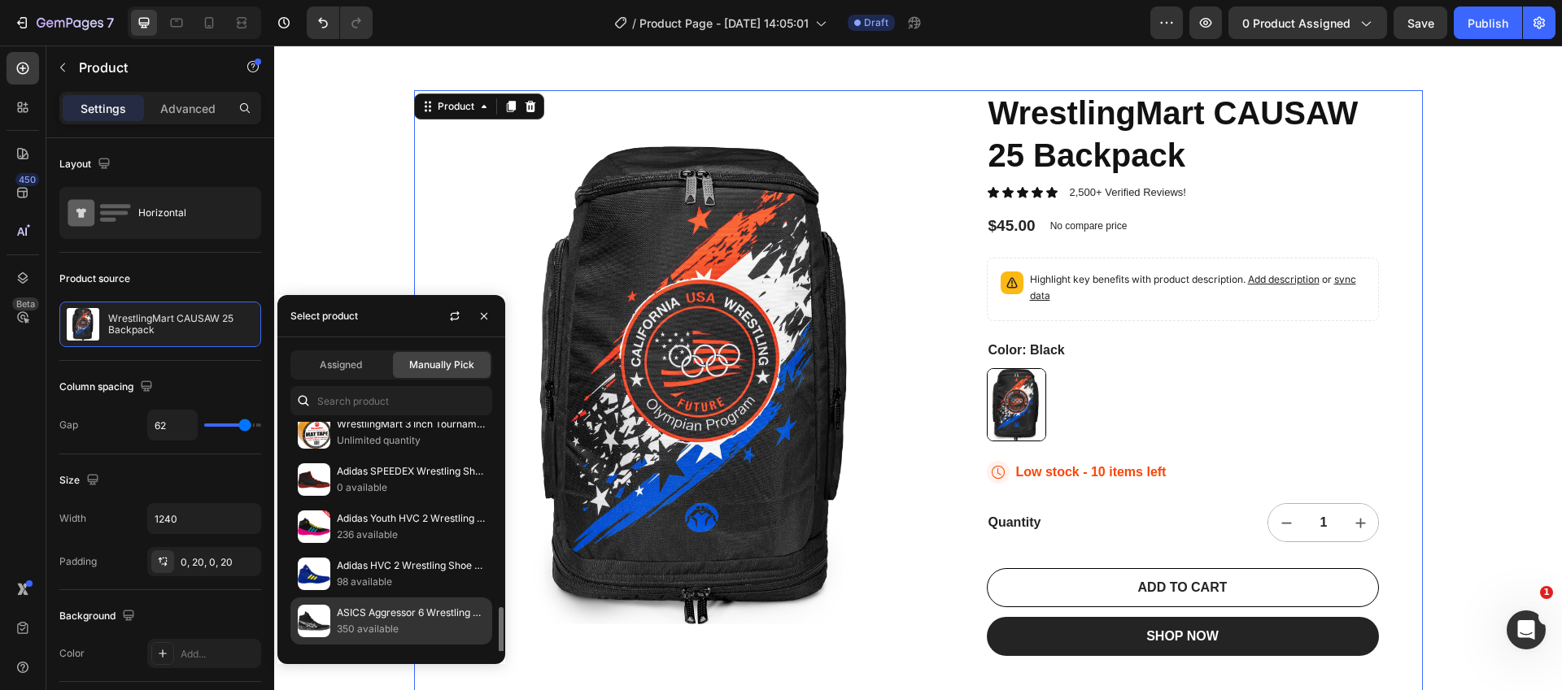
scroll to position [201, 0]
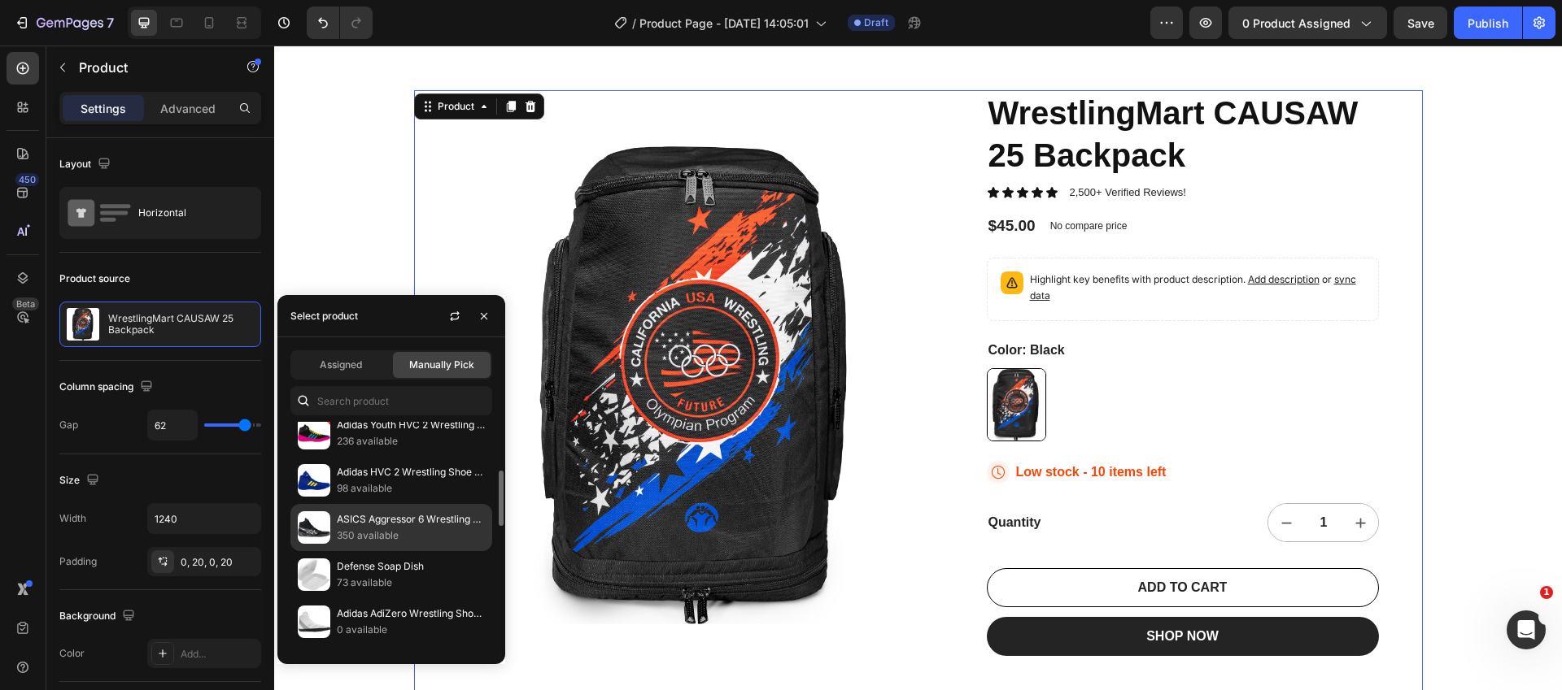
click at [414, 508] on div "ASICS Aggressor 6 Wrestling Shoes 350 available" at bounding box center [391, 527] width 202 height 47
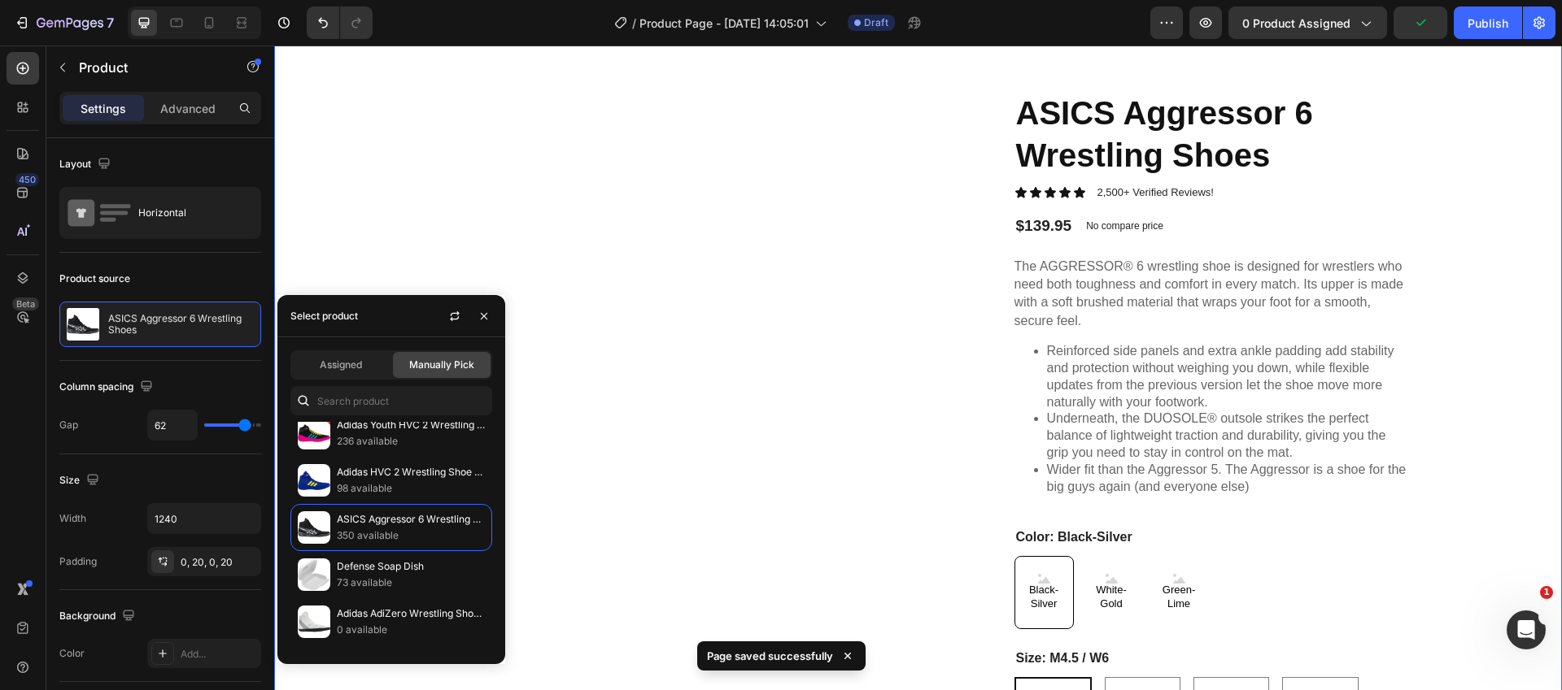
click at [1455, 254] on div "22,500+ Happy Customers Item List +700 5-Start Review Item List 30 Day Guarante…" at bounding box center [917, 626] width 1287 height 1280
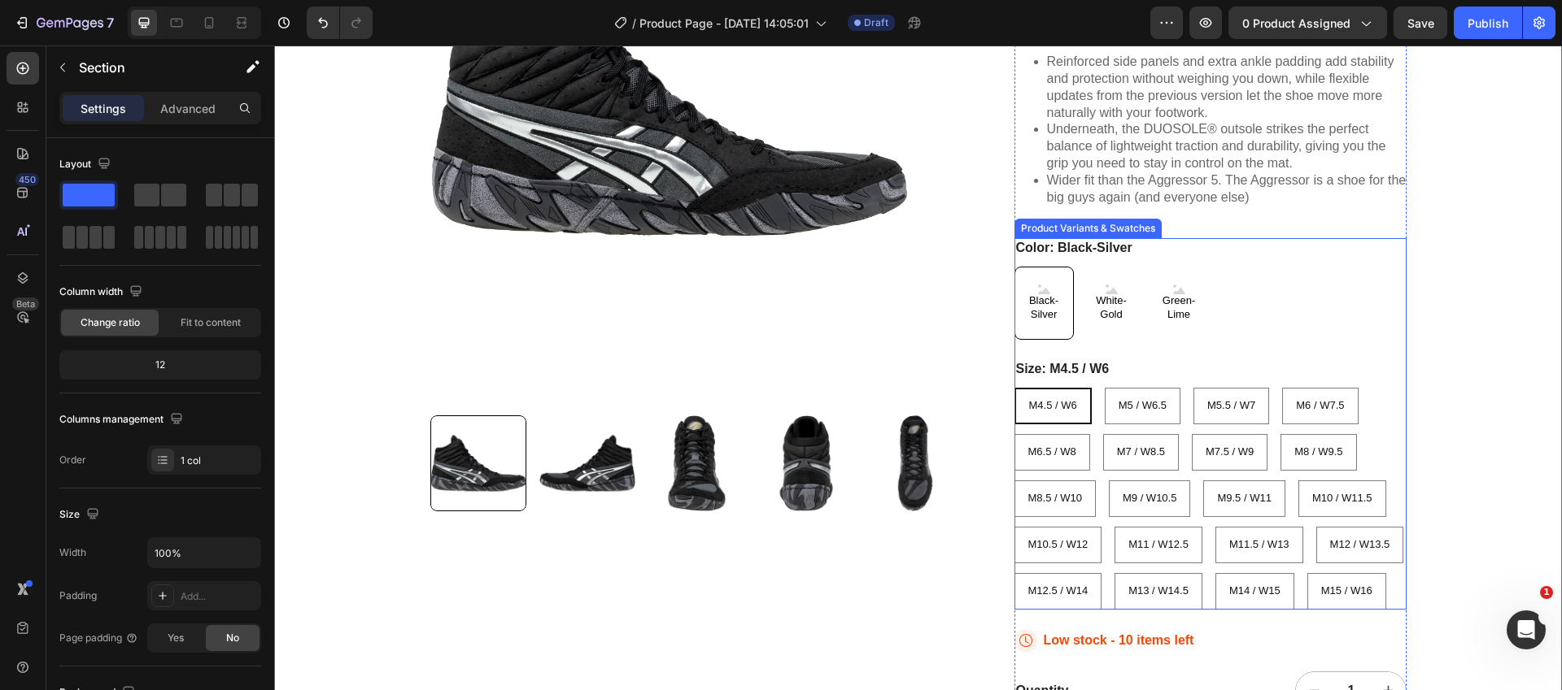
scroll to position [422, 0]
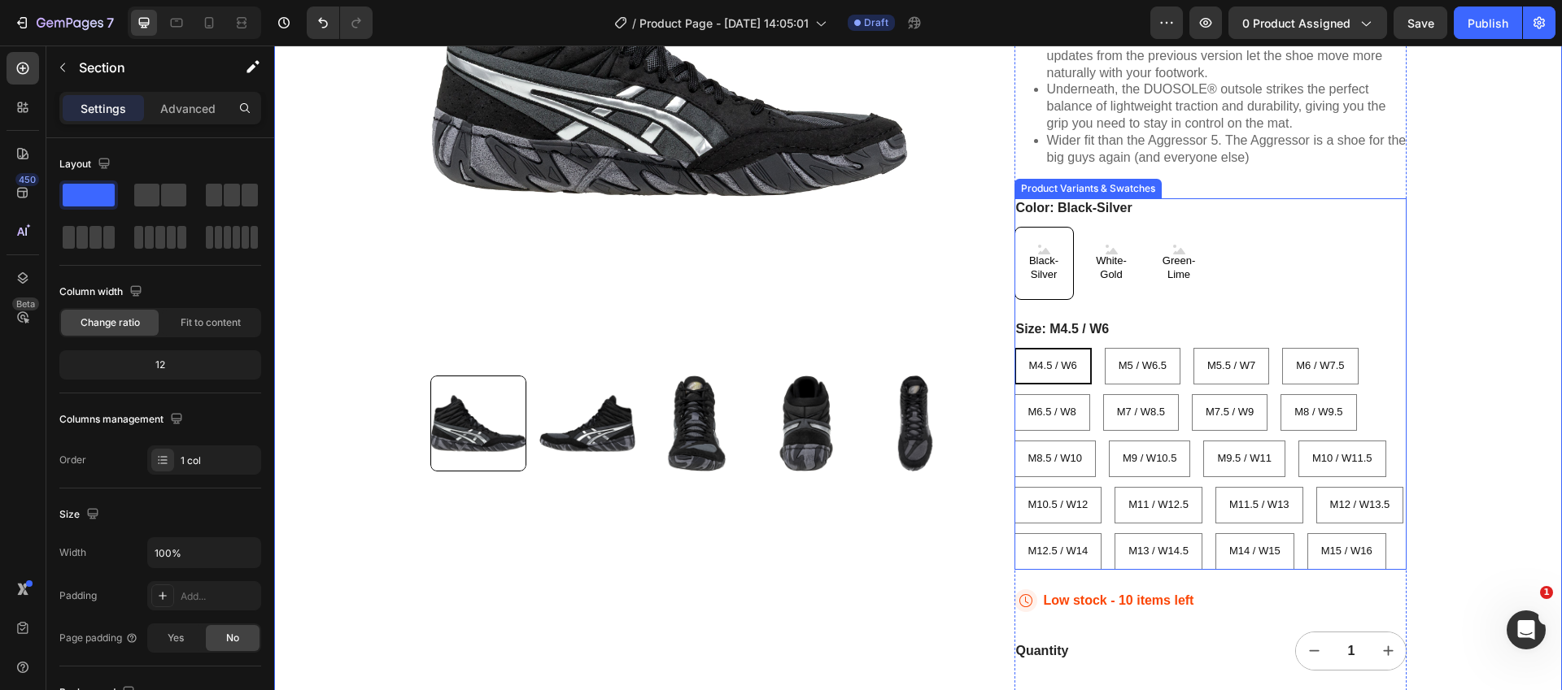
click at [991, 277] on div "Product Images ASICS Aggressor 6 Wrestling Shoes Product Title Icon Icon Icon I…" at bounding box center [918, 273] width 1009 height 1024
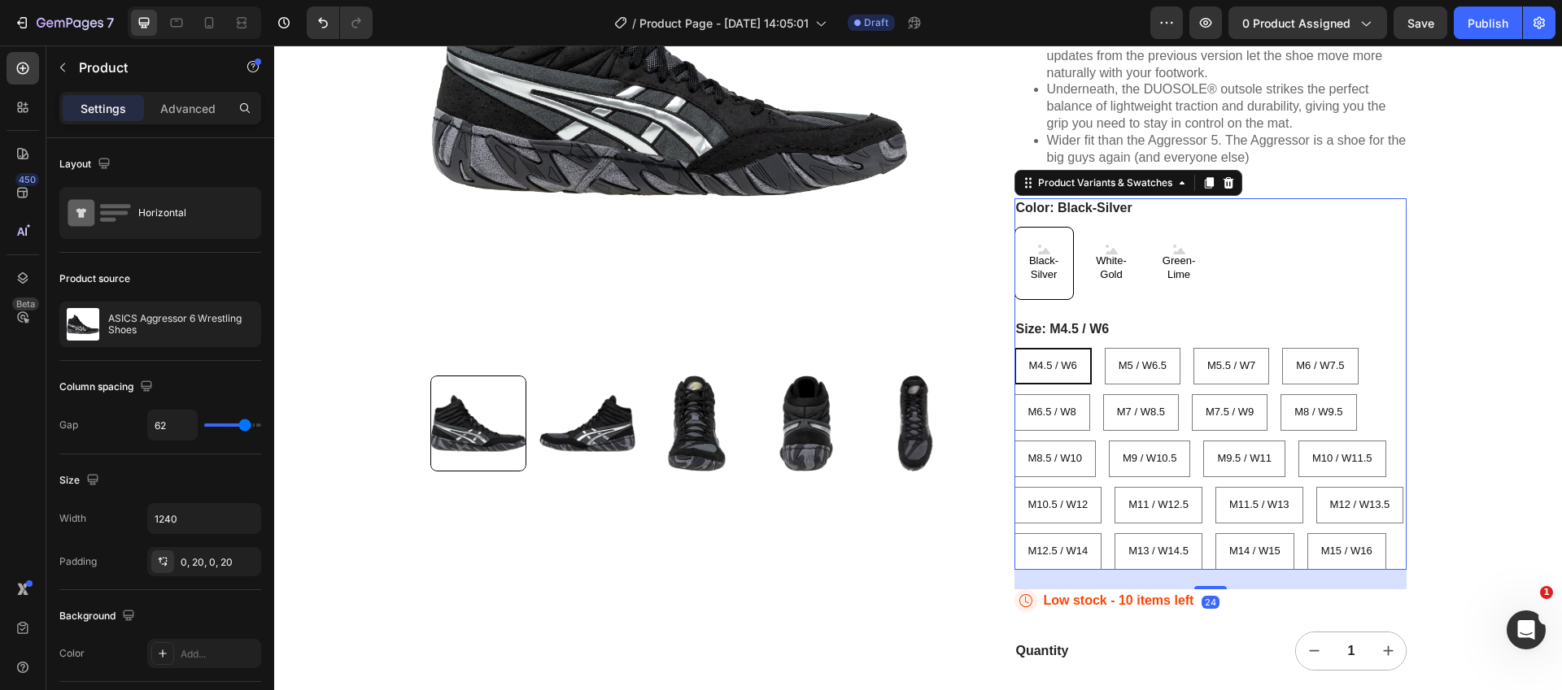
click at [1030, 272] on span "Black-Silver" at bounding box center [1044, 269] width 58 height 28
click at [1014, 227] on input "Black-Silver Black-Silver Black-Silver" at bounding box center [1013, 226] width 1 height 1
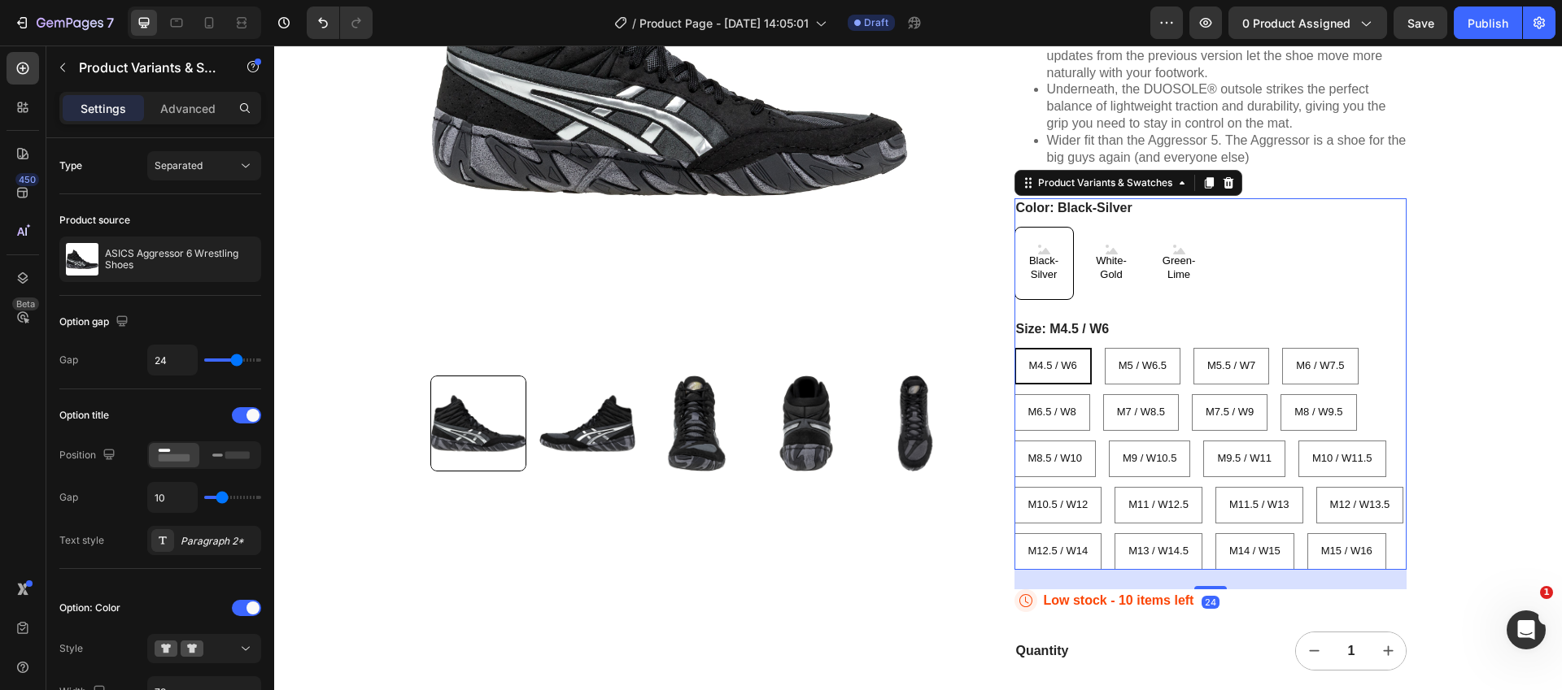
click at [1103, 260] on span "White-Gold" at bounding box center [1111, 269] width 59 height 28
click at [1082, 227] on input "White-Gold White-Gold White-Gold" at bounding box center [1081, 226] width 1 height 1
radio input "true"
click at [1152, 258] on span "Green-Lime" at bounding box center [1178, 269] width 59 height 28
click at [1149, 227] on input "Green-Lime Green-Lime Green-Lime" at bounding box center [1148, 226] width 1 height 1
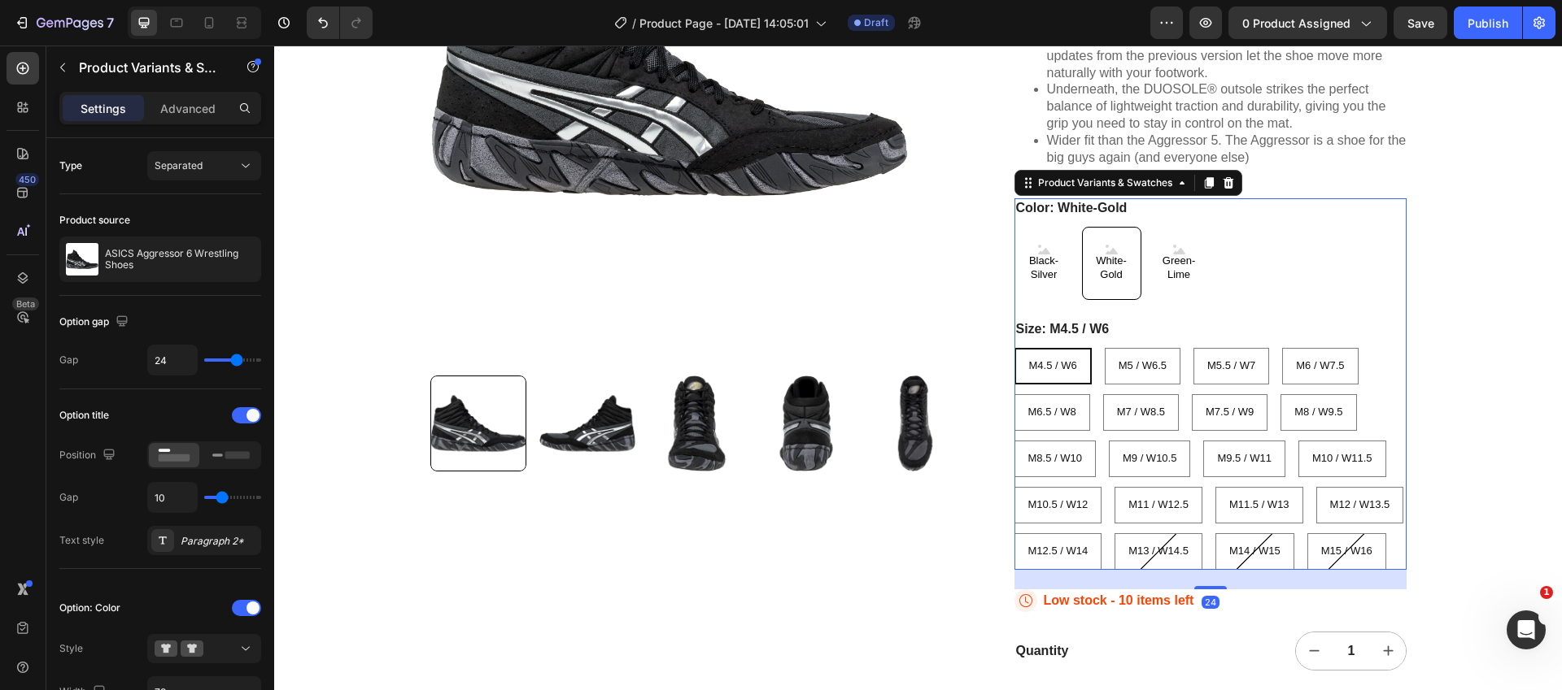
radio input "true"
click at [1093, 259] on span "White-Gold" at bounding box center [1111, 269] width 59 height 28
click at [1082, 227] on input "White-Gold White-Gold White-Gold" at bounding box center [1081, 226] width 1 height 1
radio input "true"
click at [1068, 255] on div "Black-Silver Black-Silver Black-Silver White-Gold White-Gold White-Gold Green-L…" at bounding box center [1210, 263] width 392 height 73
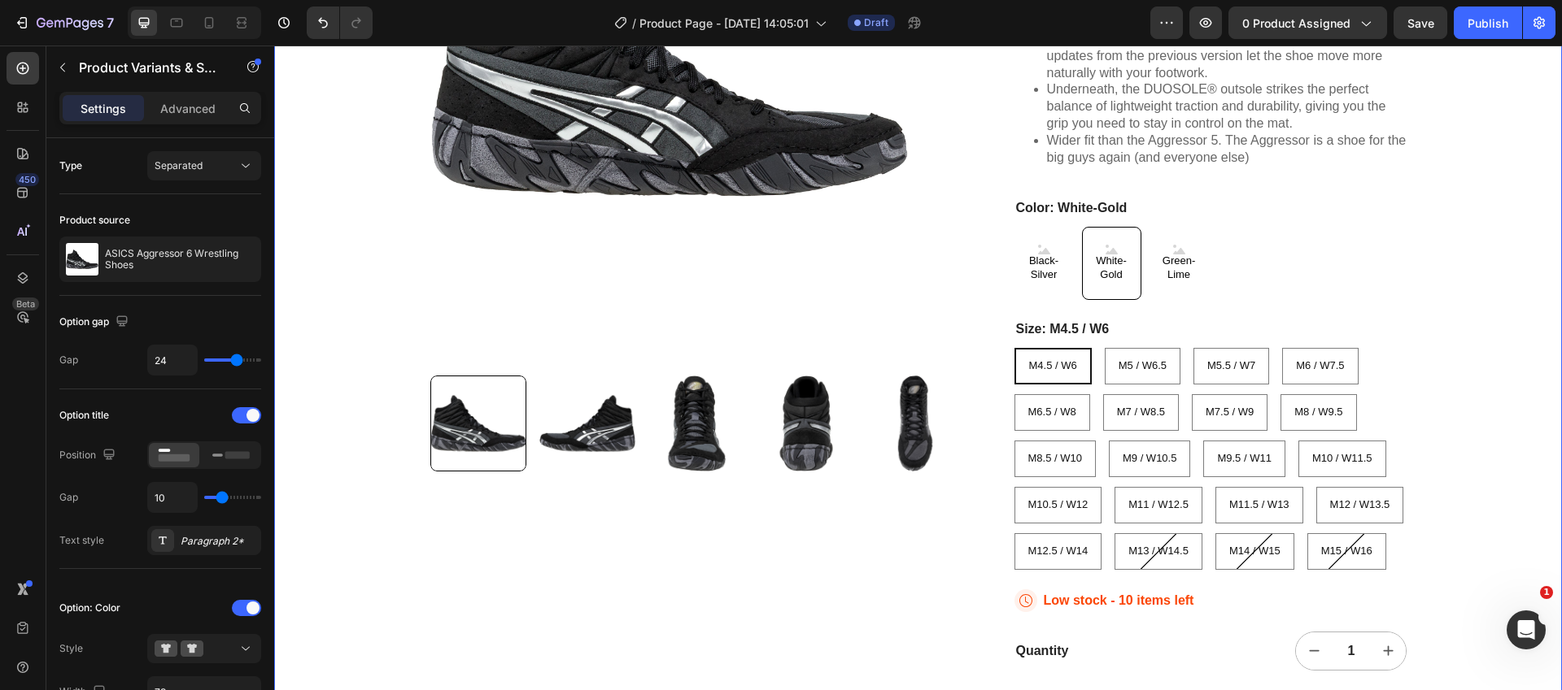
click at [1449, 345] on div "22,500+ Happy Customers Item List +700 5-Start Review Item List 30 Day Guarante…" at bounding box center [917, 297] width 1287 height 1280
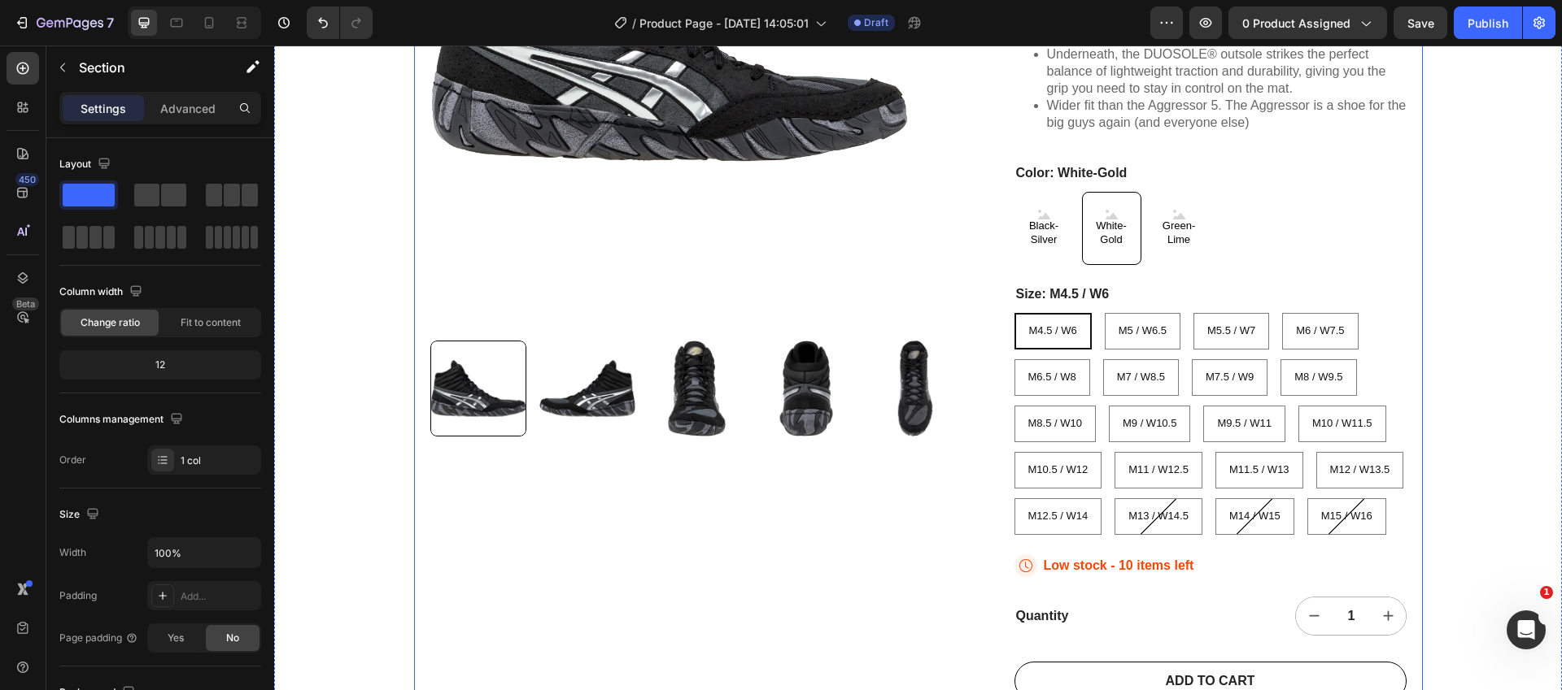
scroll to position [0, 0]
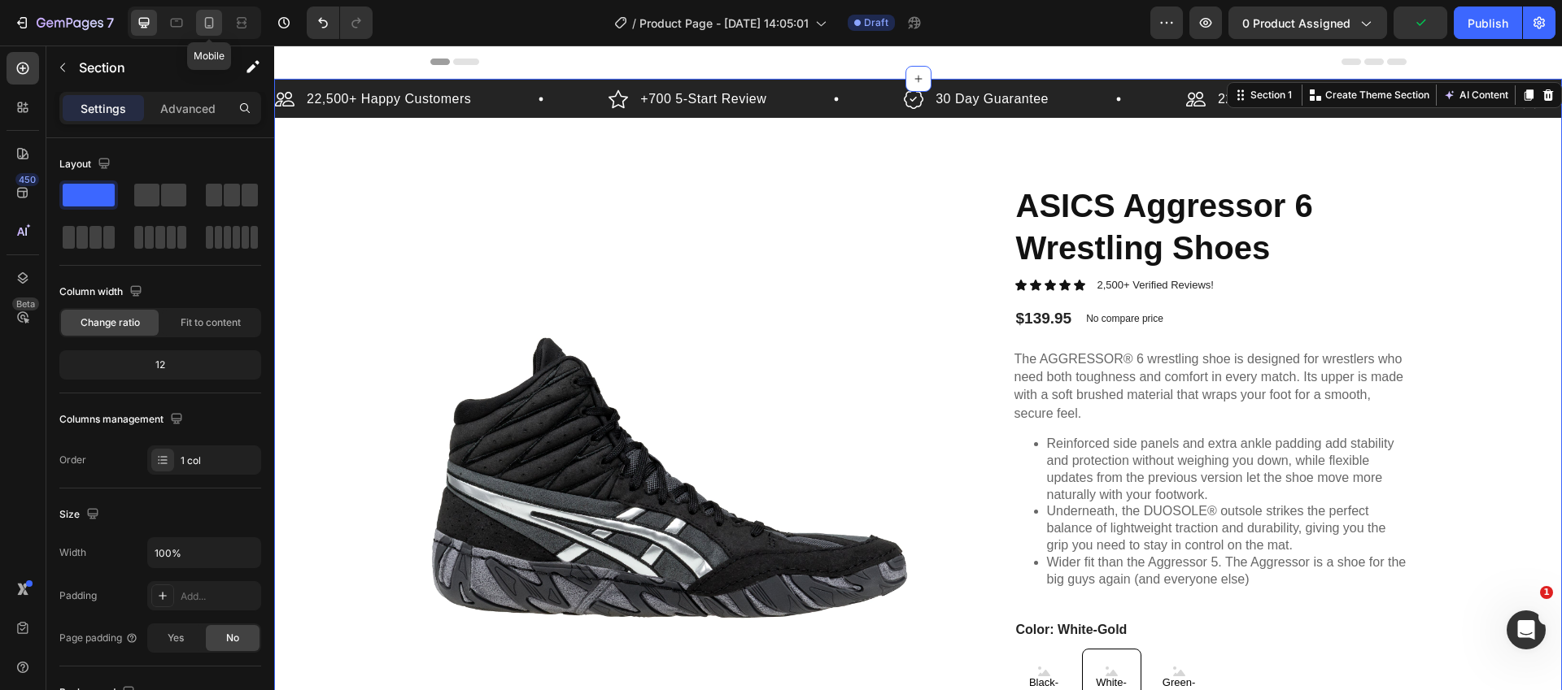
click at [216, 20] on icon at bounding box center [209, 23] width 16 height 16
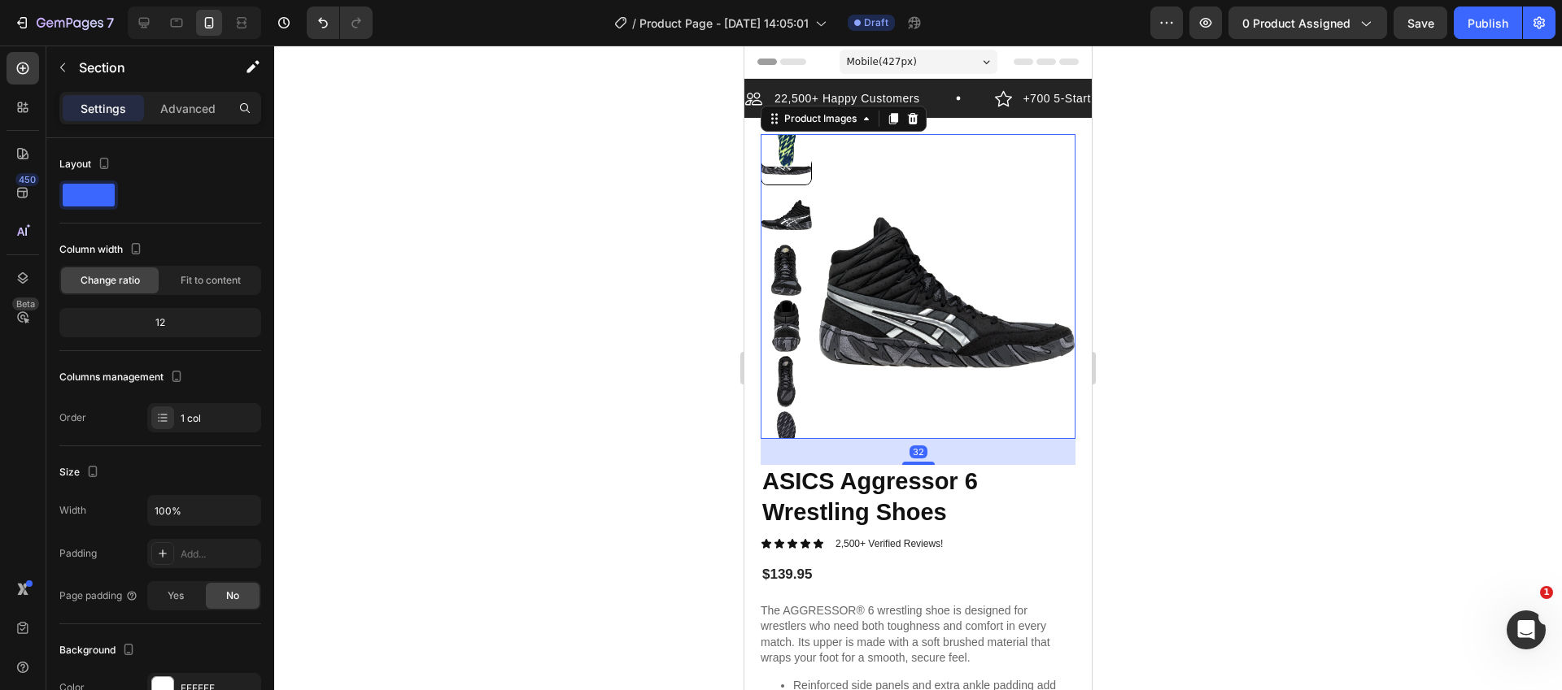
click at [776, 185] on div at bounding box center [785, 286] width 51 height 305
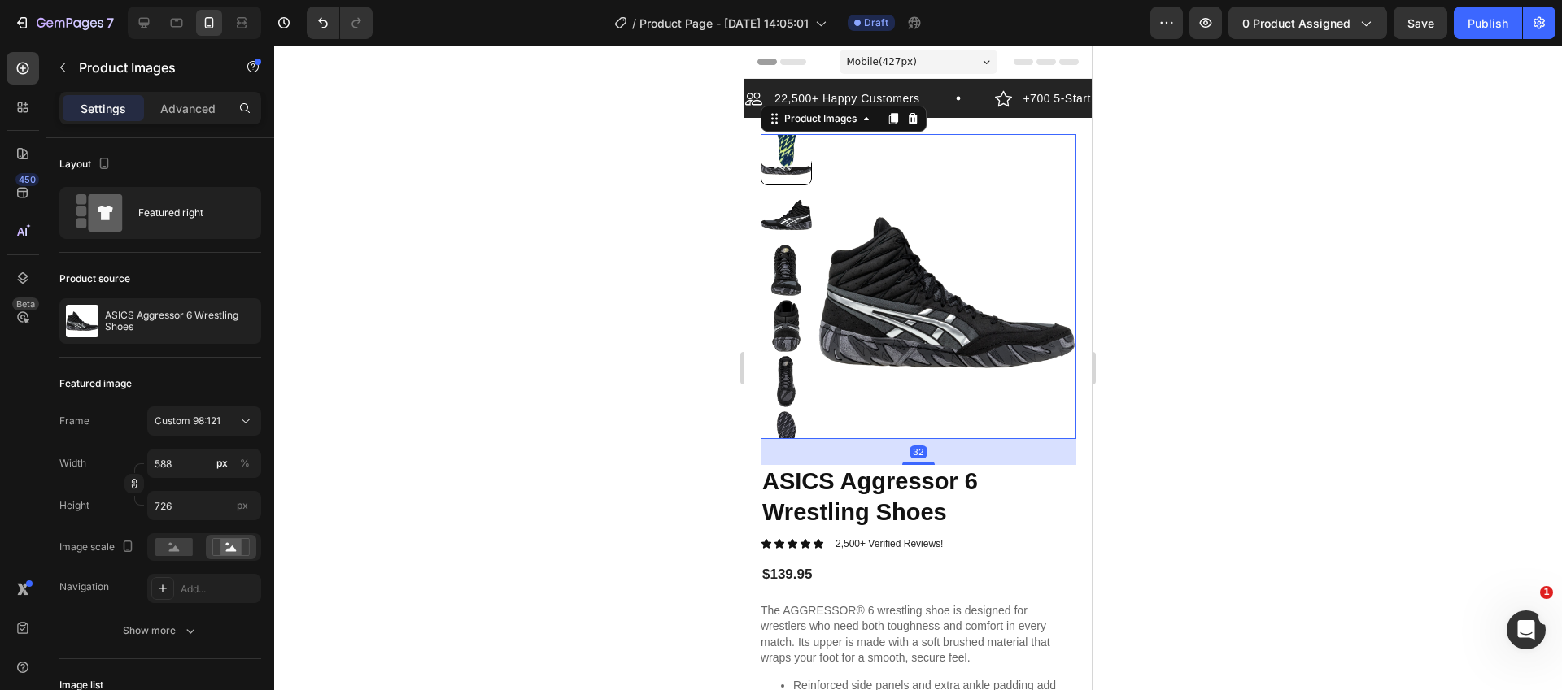
click at [788, 159] on div at bounding box center [785, 159] width 51 height 51
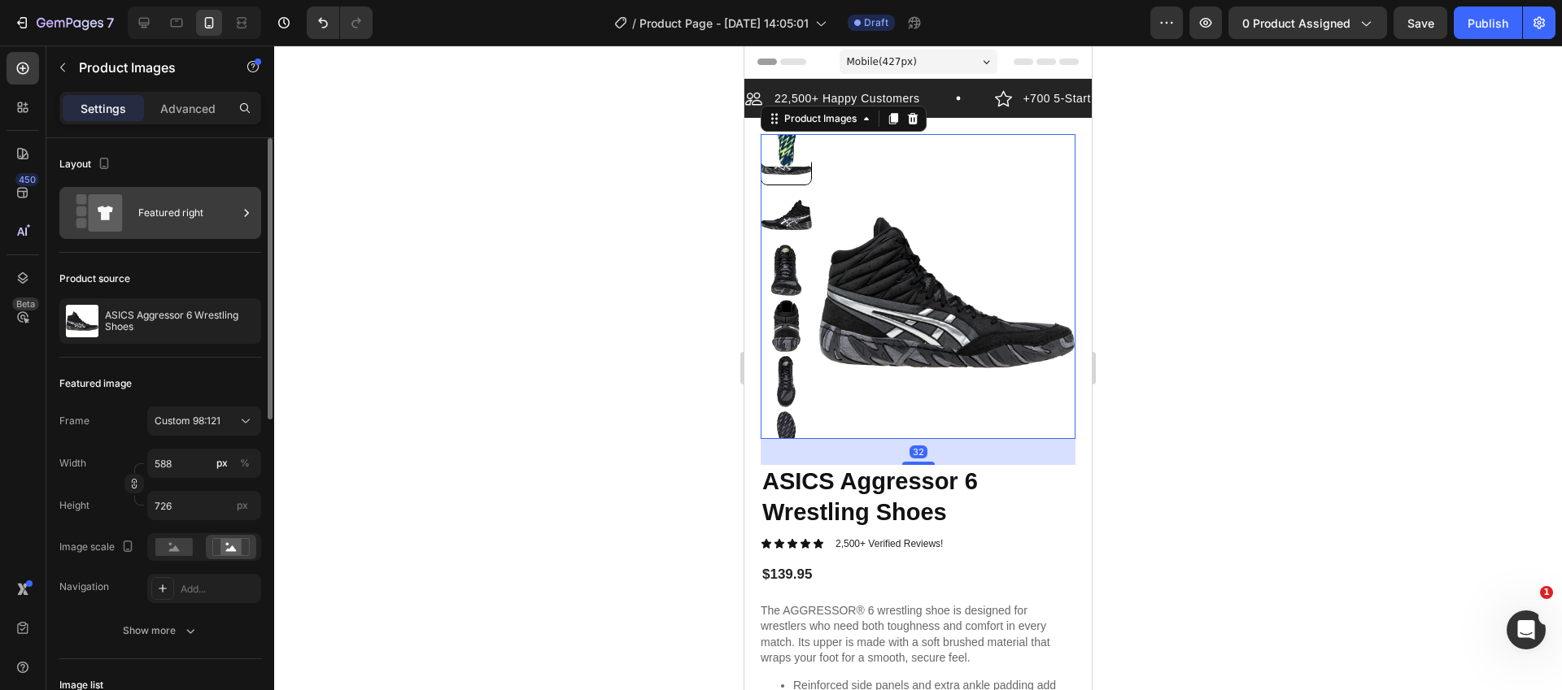
click at [139, 229] on div "Featured right" at bounding box center [187, 212] width 99 height 37
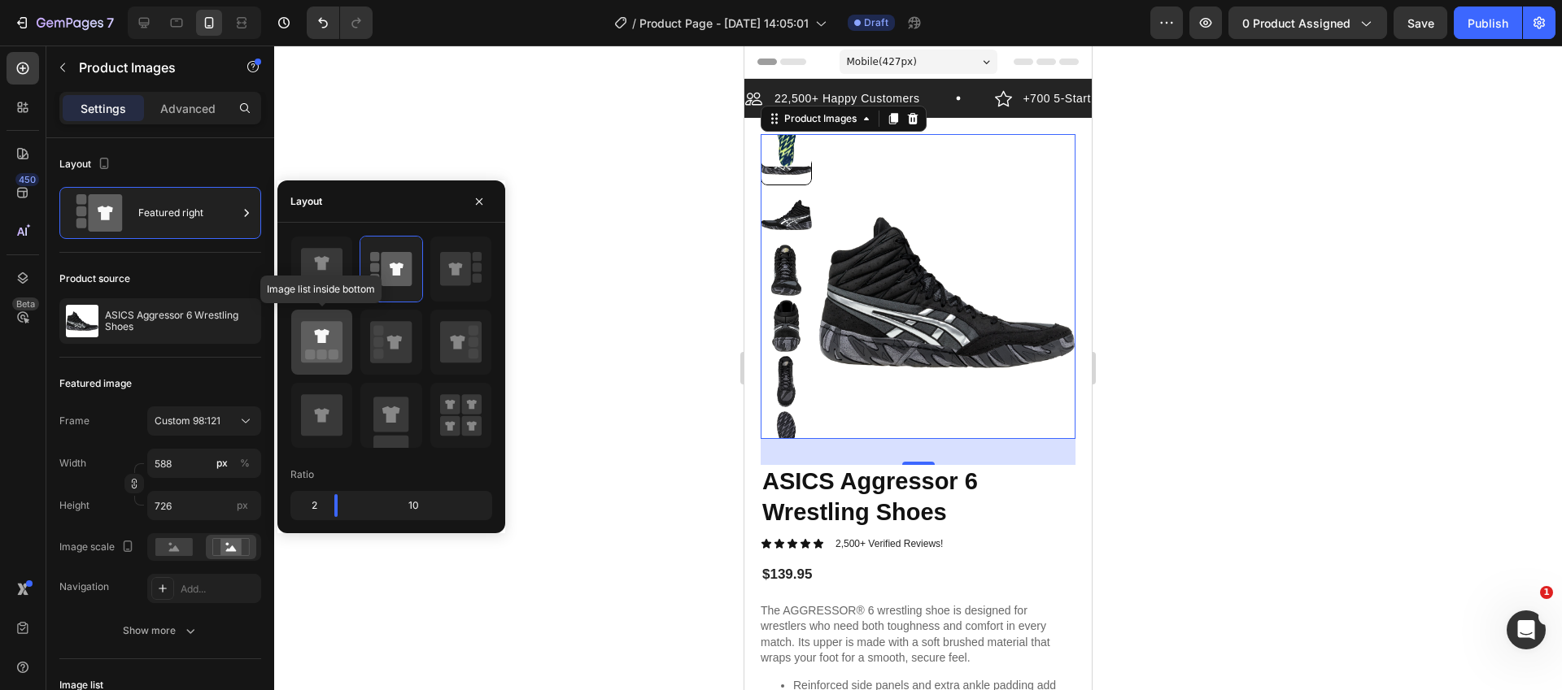
click at [326, 328] on icon at bounding box center [321, 341] width 41 height 41
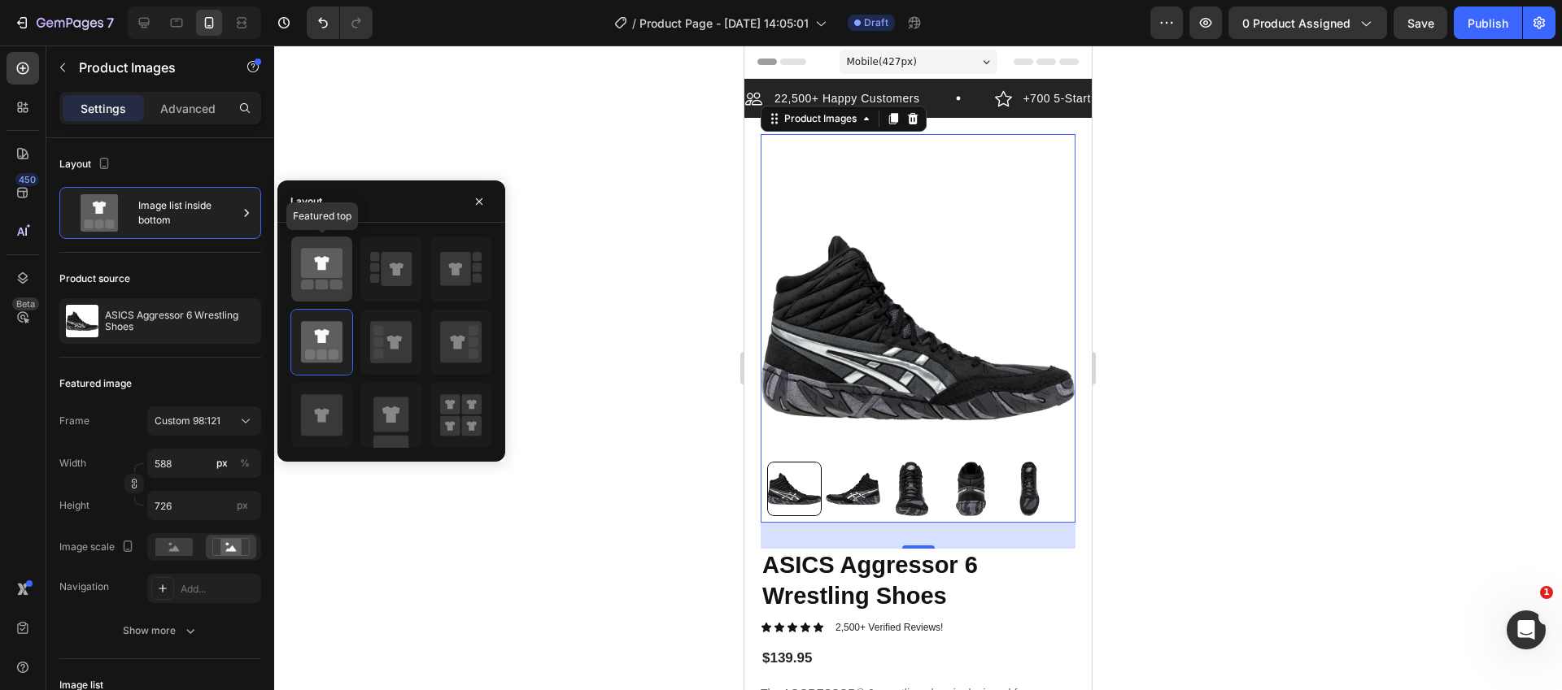
click at [332, 279] on icon at bounding box center [321, 269] width 41 height 46
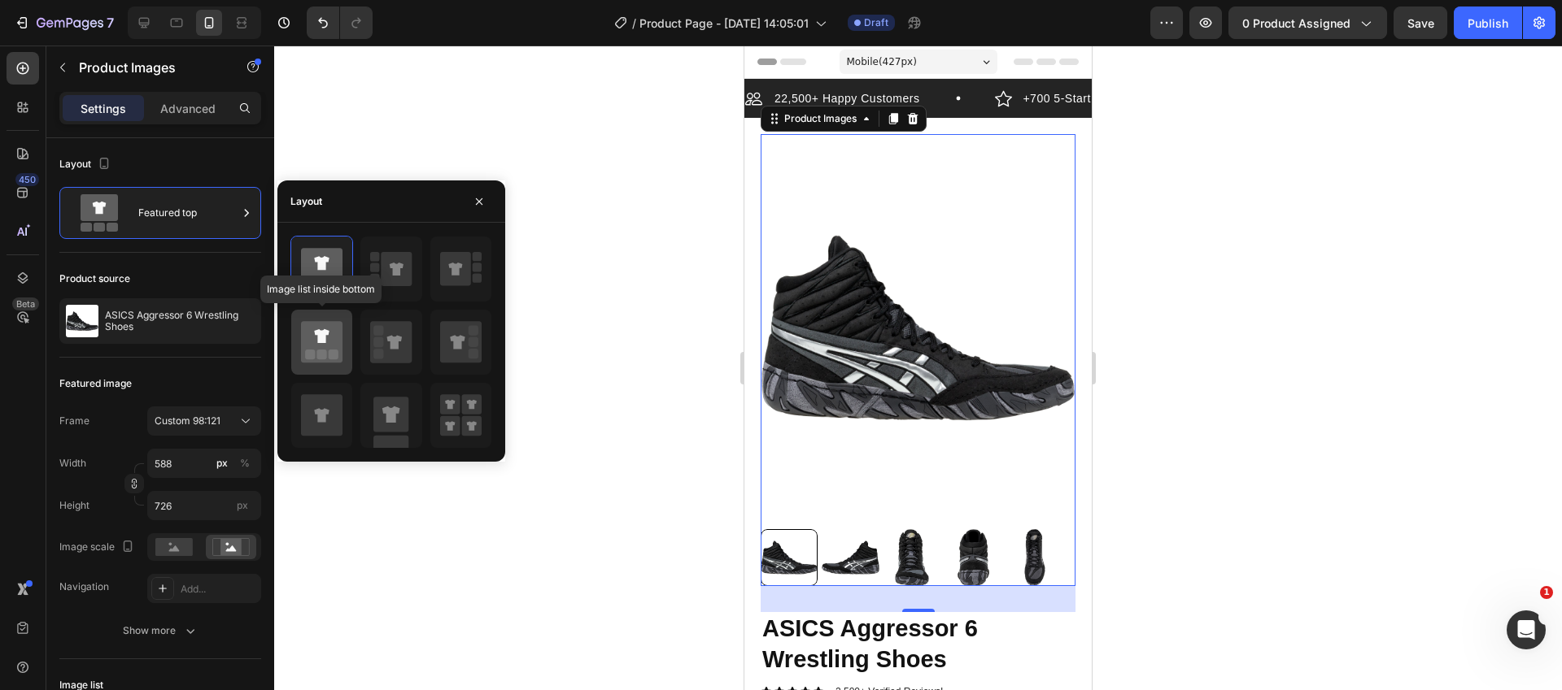
click at [325, 316] on div at bounding box center [321, 342] width 61 height 65
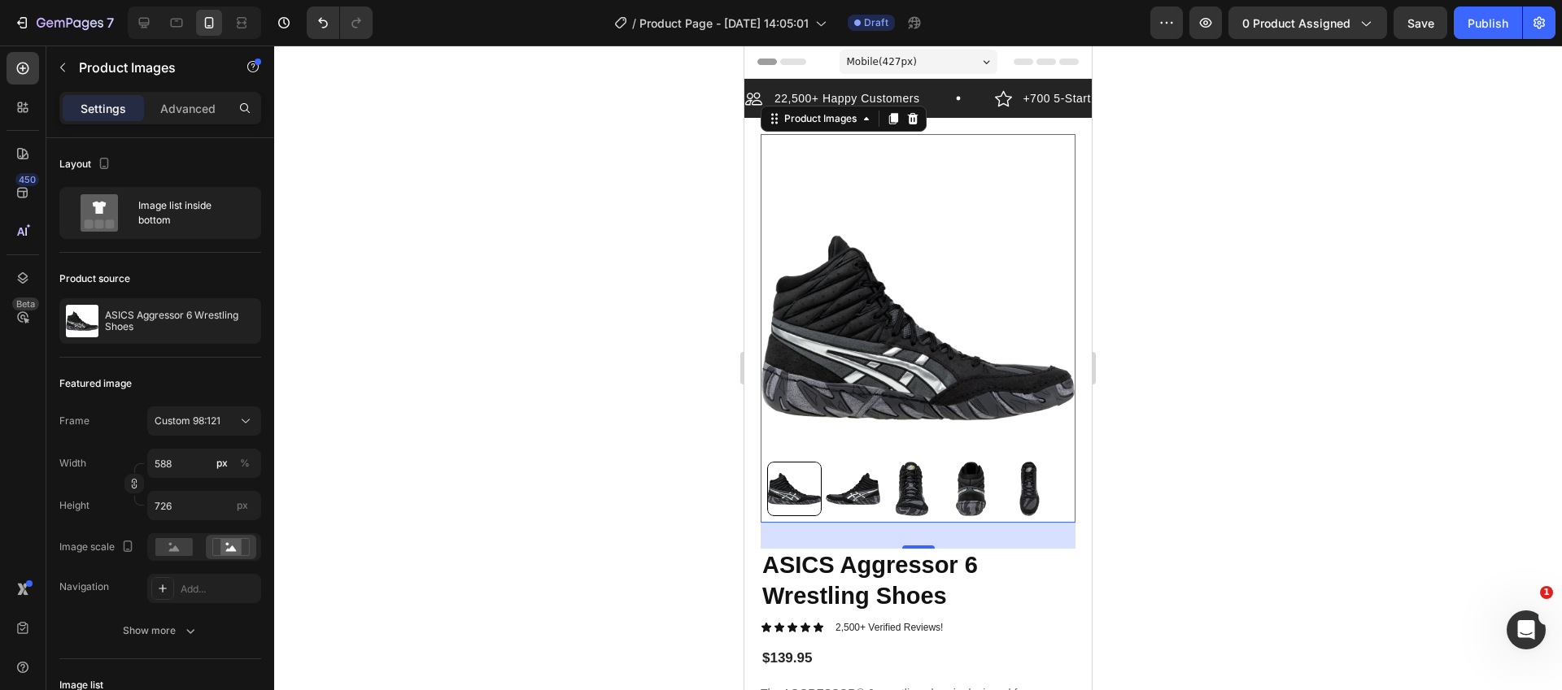
click at [1118, 377] on div at bounding box center [917, 368] width 1287 height 645
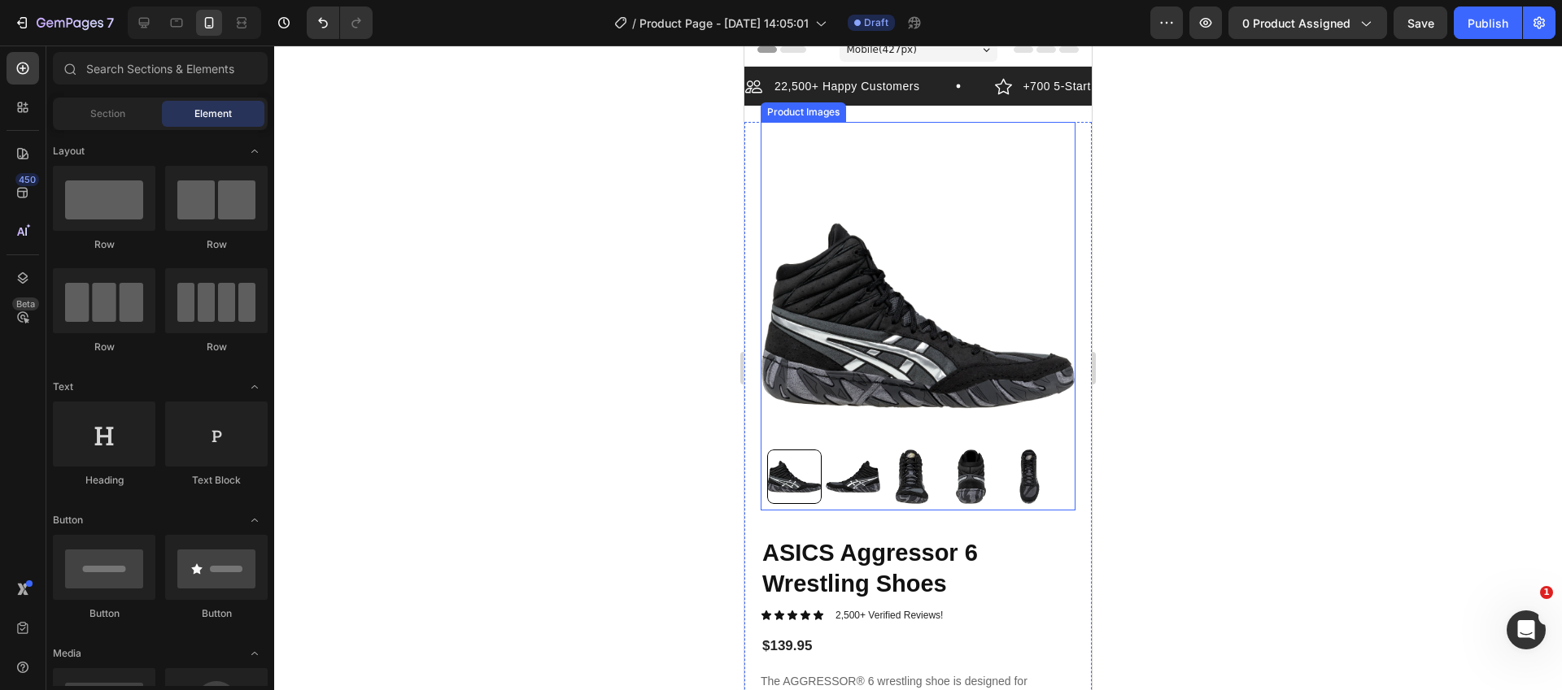
scroll to position [18, 0]
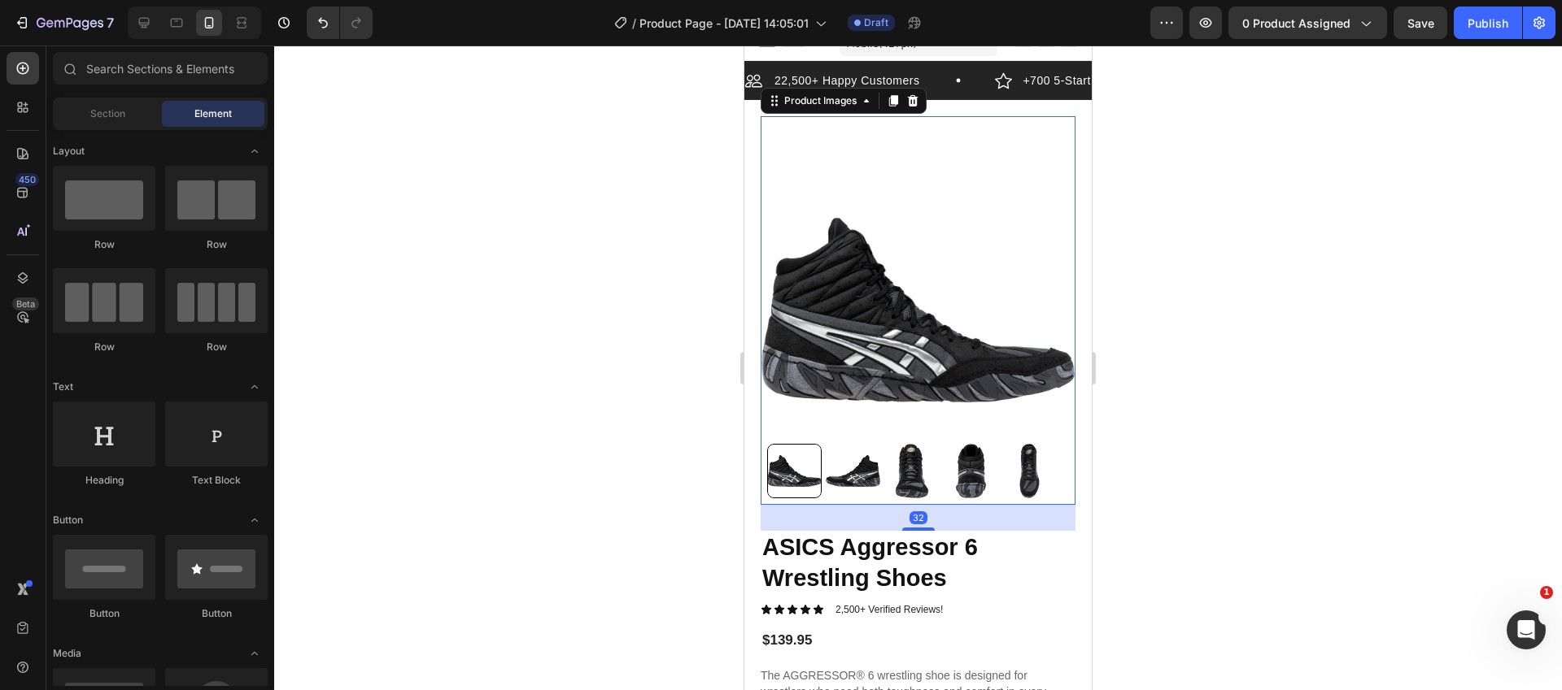
click at [863, 459] on img at bounding box center [853, 471] width 54 height 54
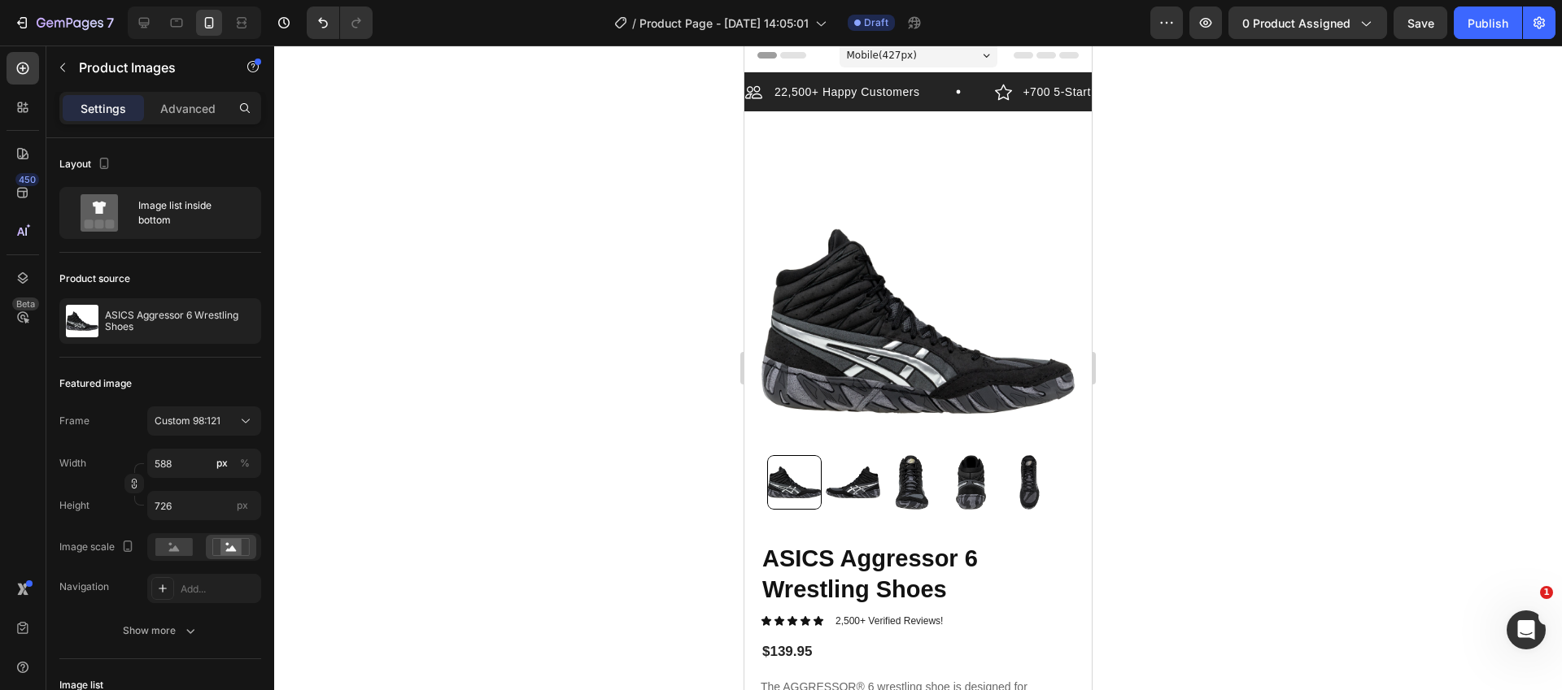
scroll to position [0, 0]
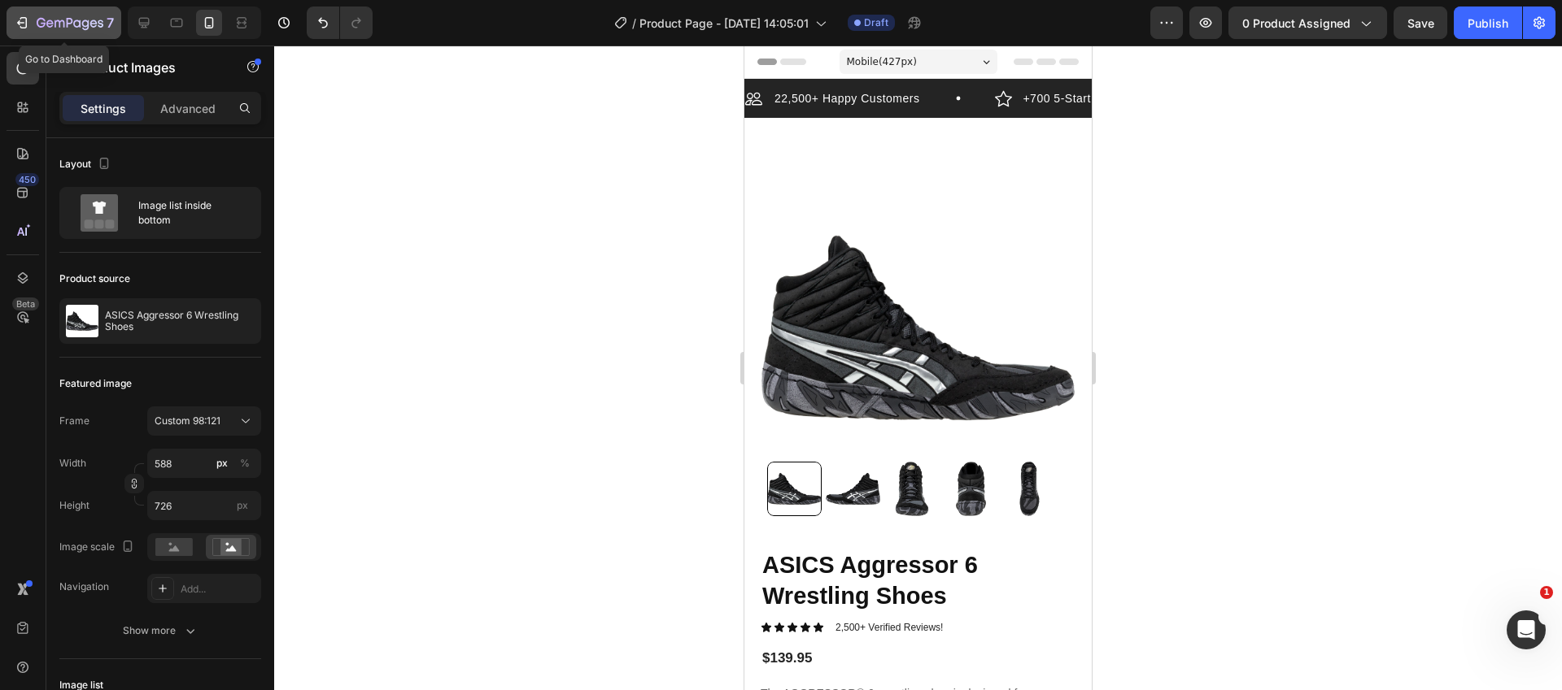
click at [45, 13] on div "7" at bounding box center [75, 23] width 77 height 20
